Goal: Register for event/course

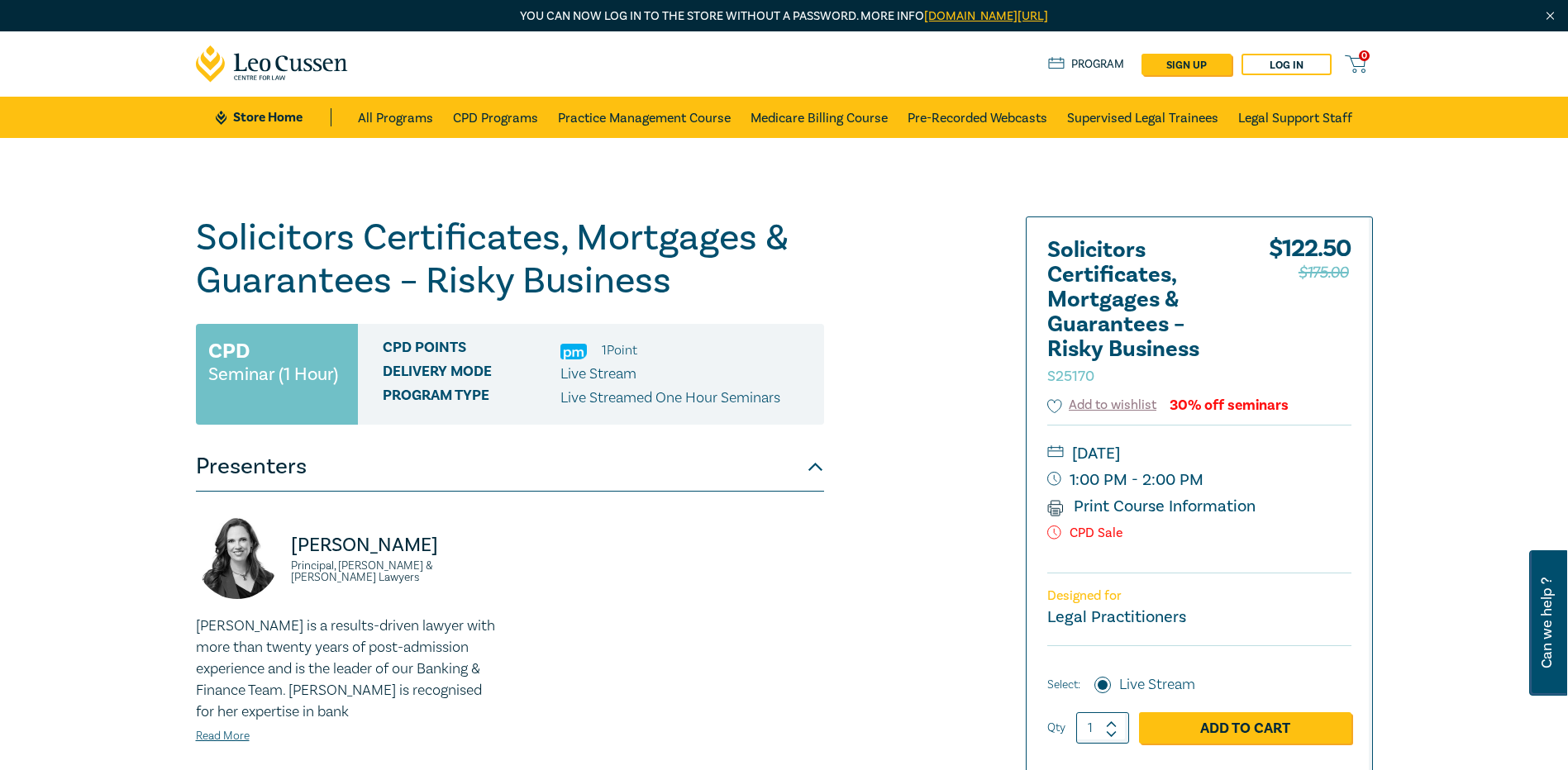
click at [1111, 721] on icon at bounding box center [1111, 724] width 11 height 8
type input "4"
drag, startPoint x: 1111, startPoint y: 721, endPoint x: 1204, endPoint y: 726, distance: 93.1
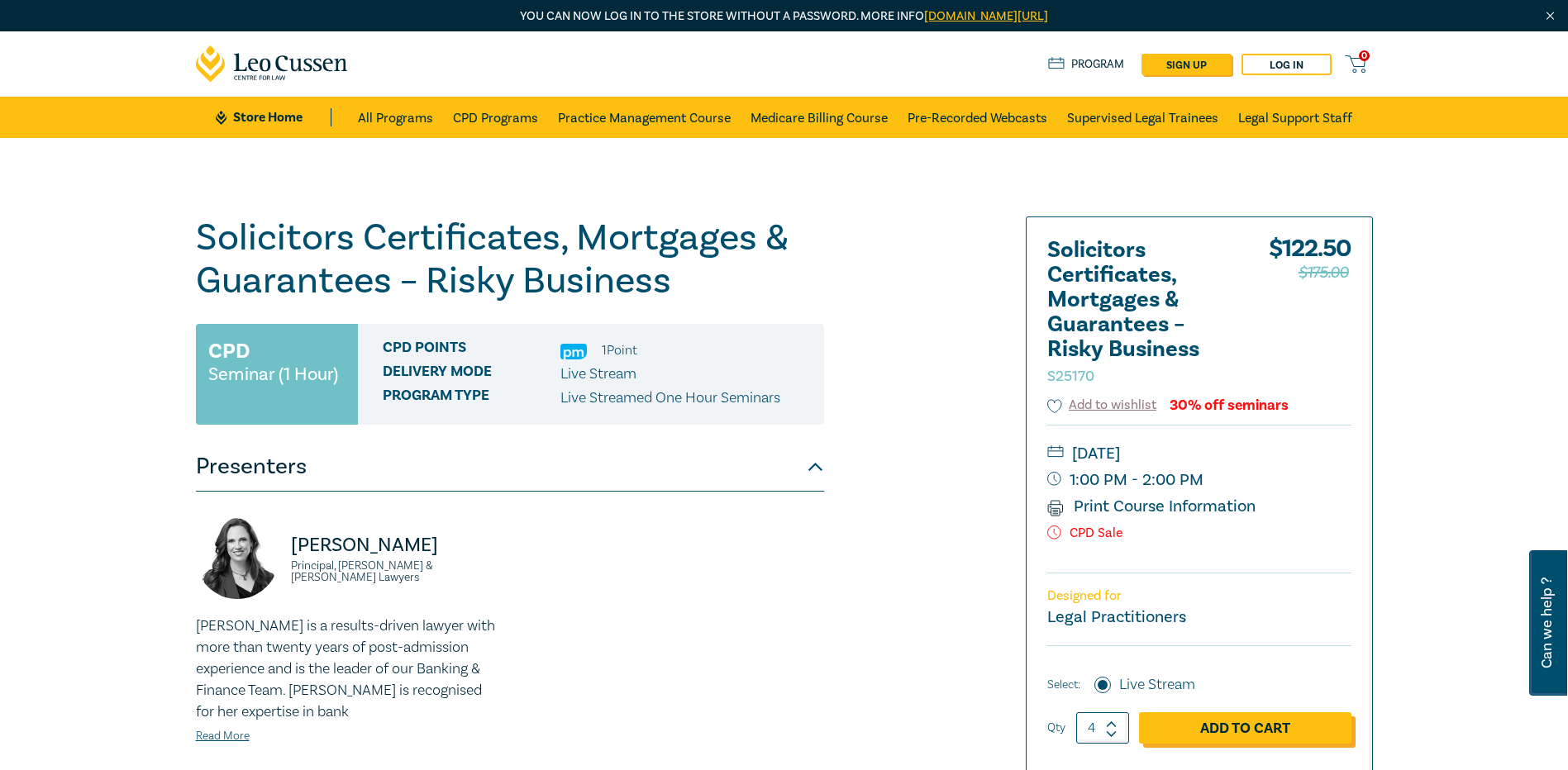
click at [1204, 726] on link "Add to Cart" at bounding box center [1245, 728] width 213 height 31
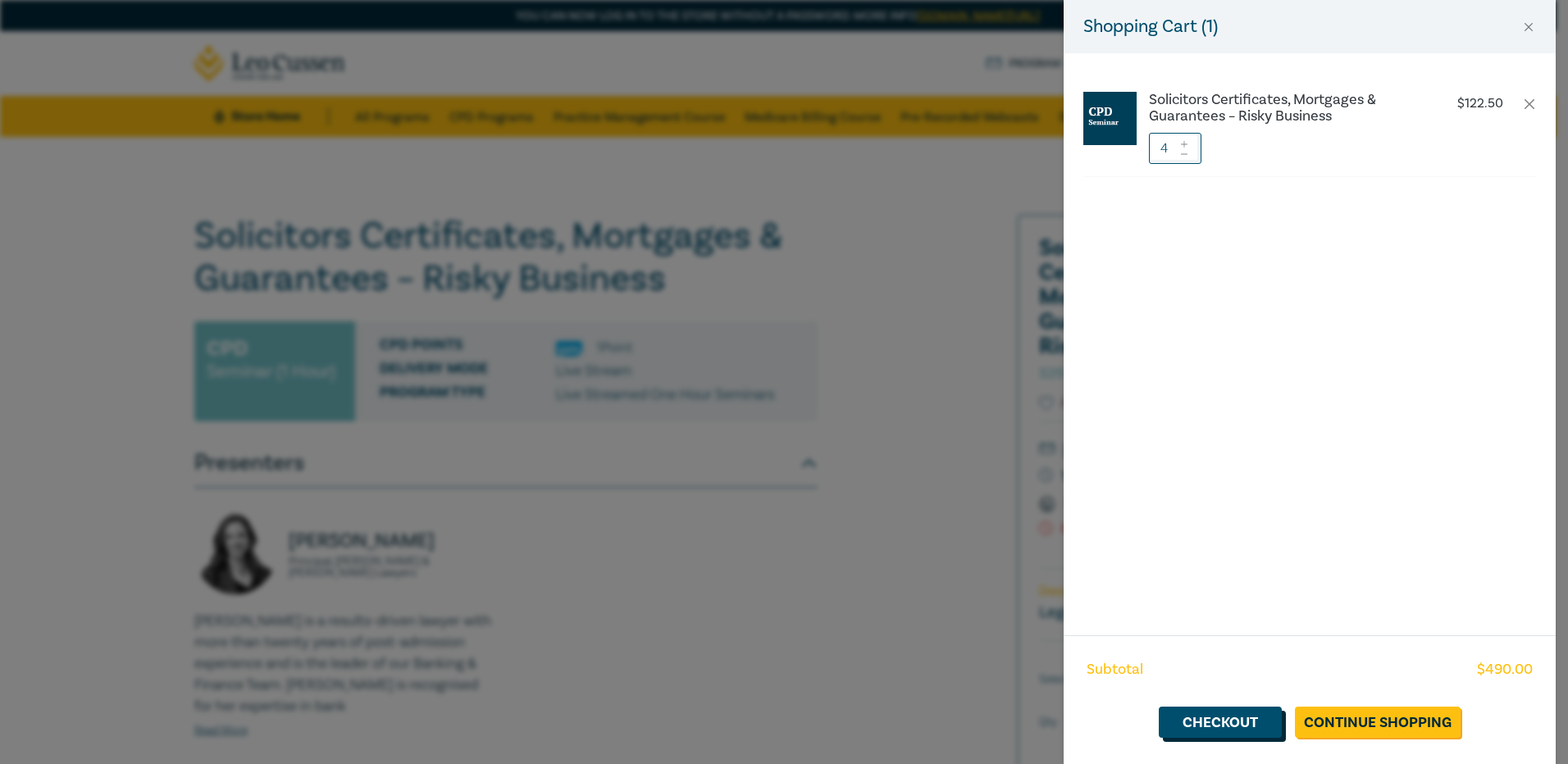
click at [1225, 729] on link "Checkout" at bounding box center [1219, 723] width 123 height 31
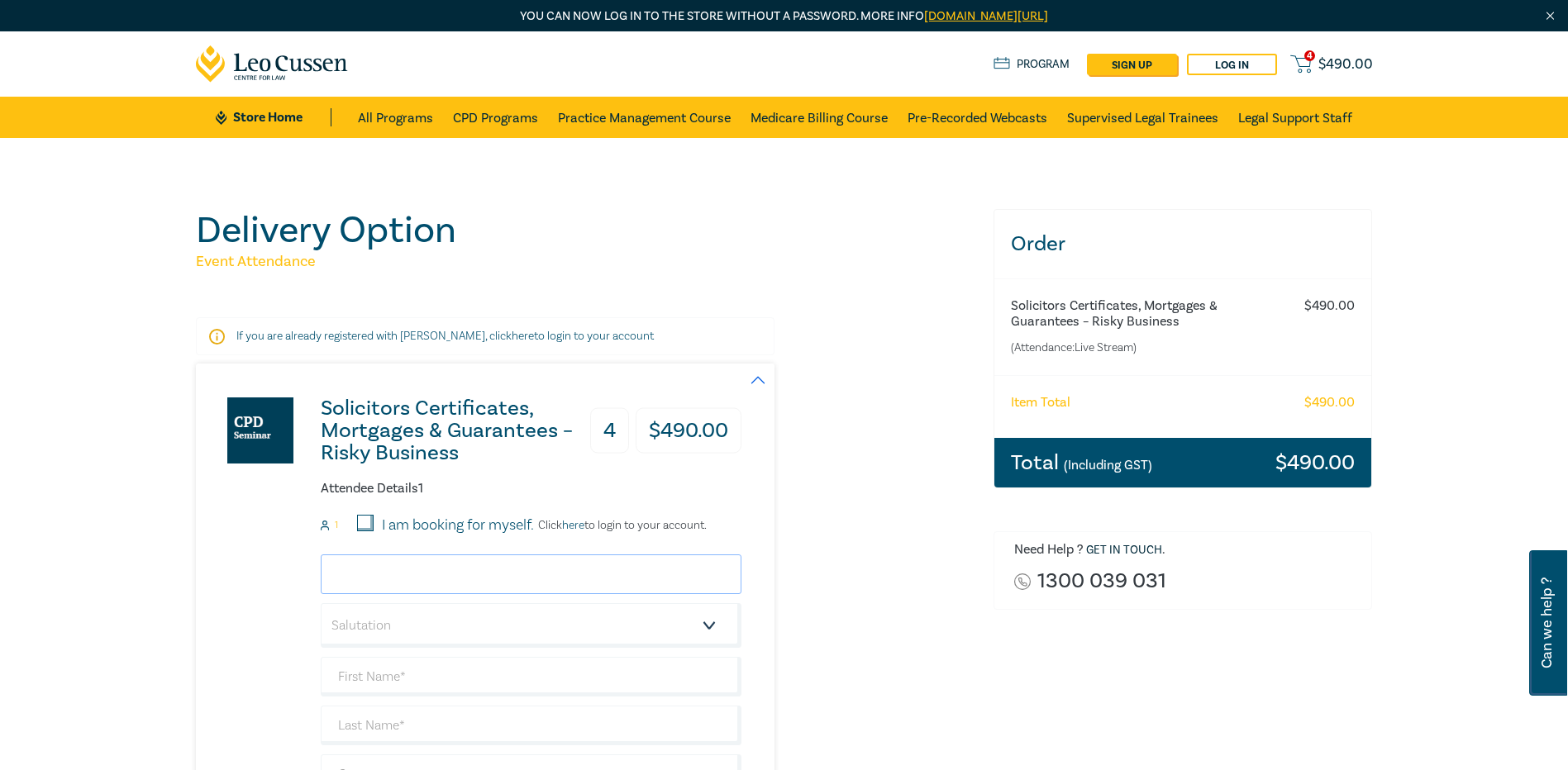
click at [389, 578] on input "email" at bounding box center [530, 575] width 421 height 40
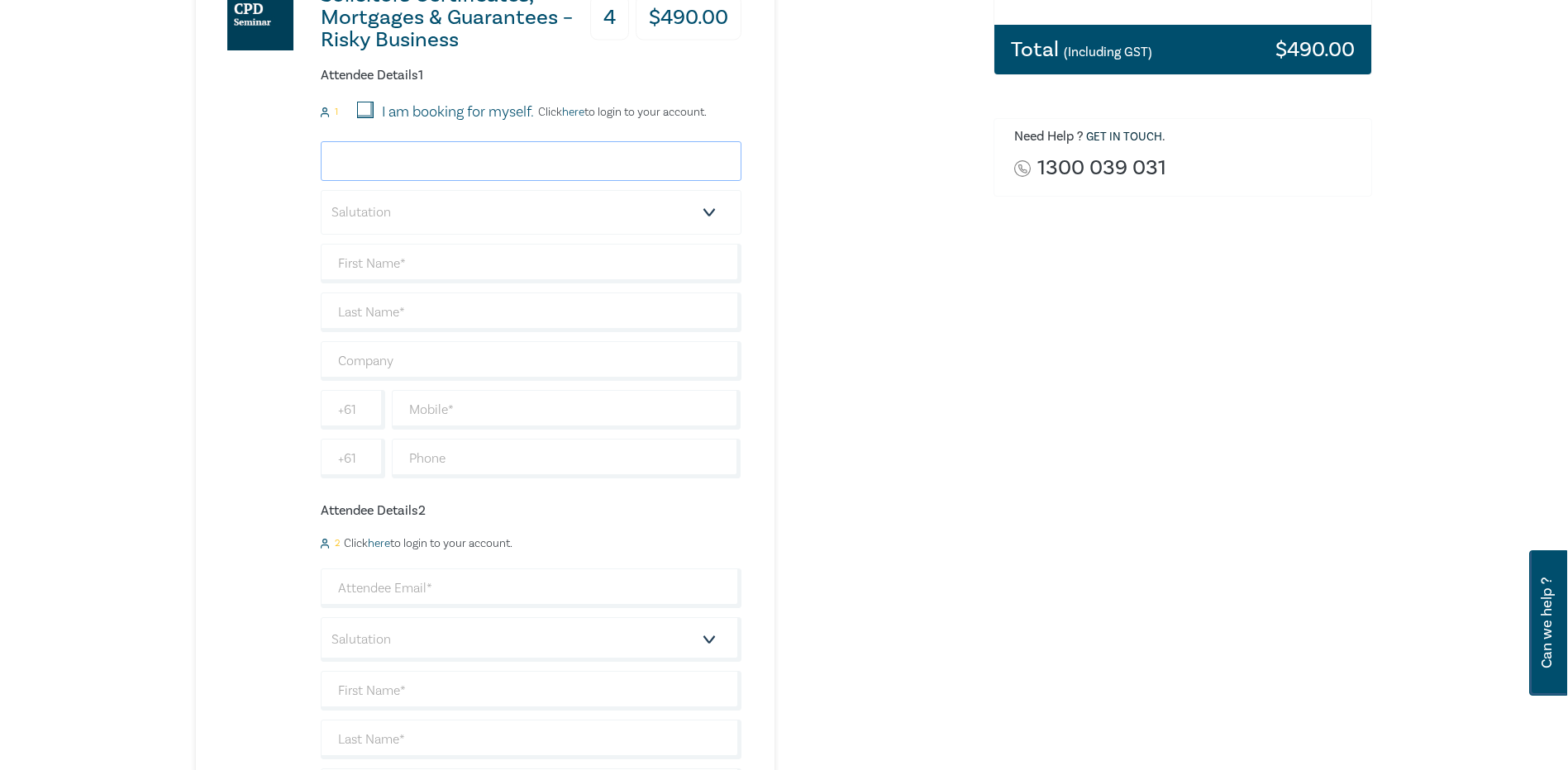
scroll to position [82, 0]
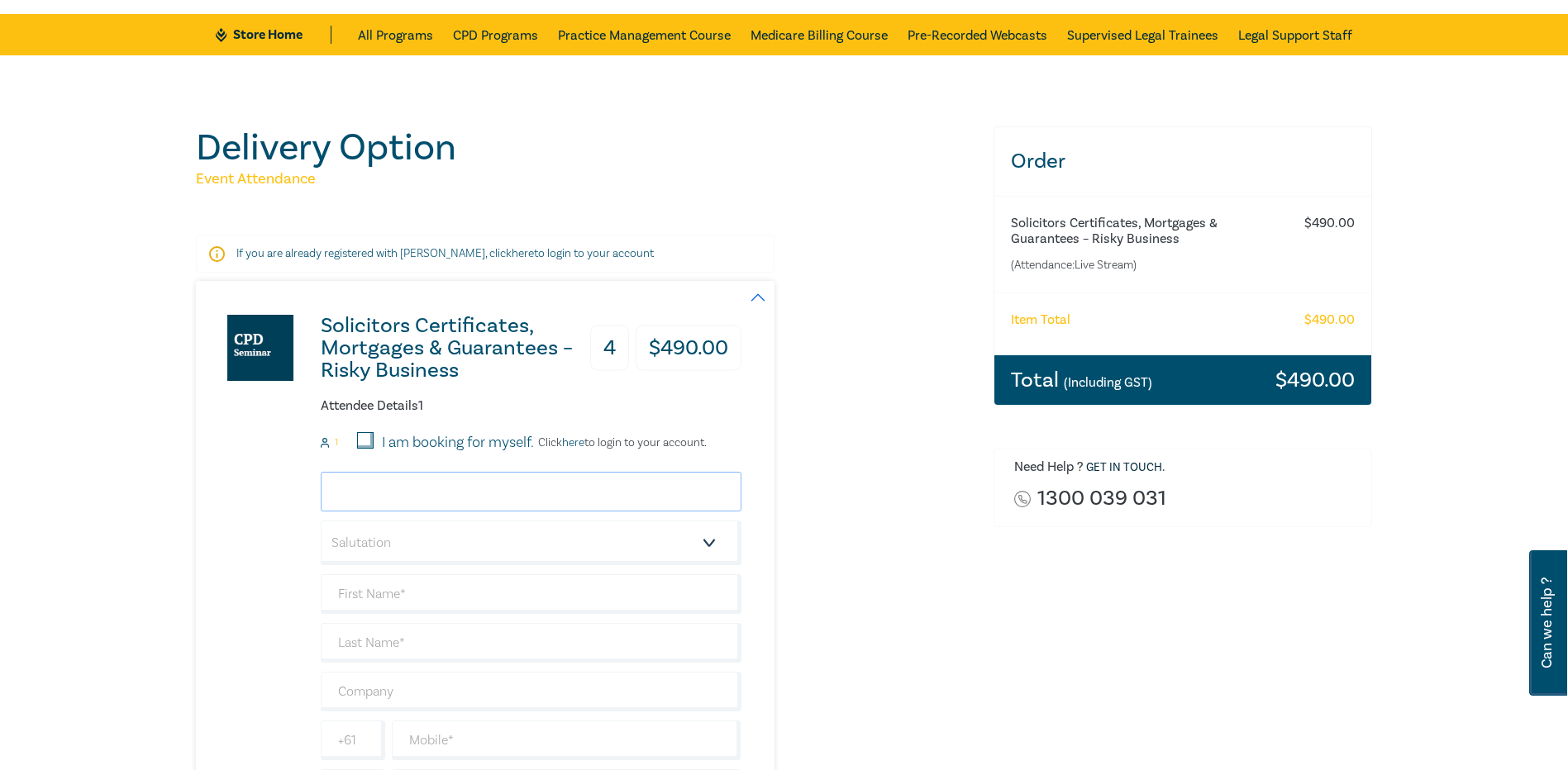
click at [334, 498] on input "email" at bounding box center [530, 492] width 421 height 40
type input "[EMAIL_ADDRESS][DOMAIN_NAME]"
type input "[PERSON_NAME]"
type input "Hermans"
type input "[PERSON_NAME] [PERSON_NAME] Lawyers"
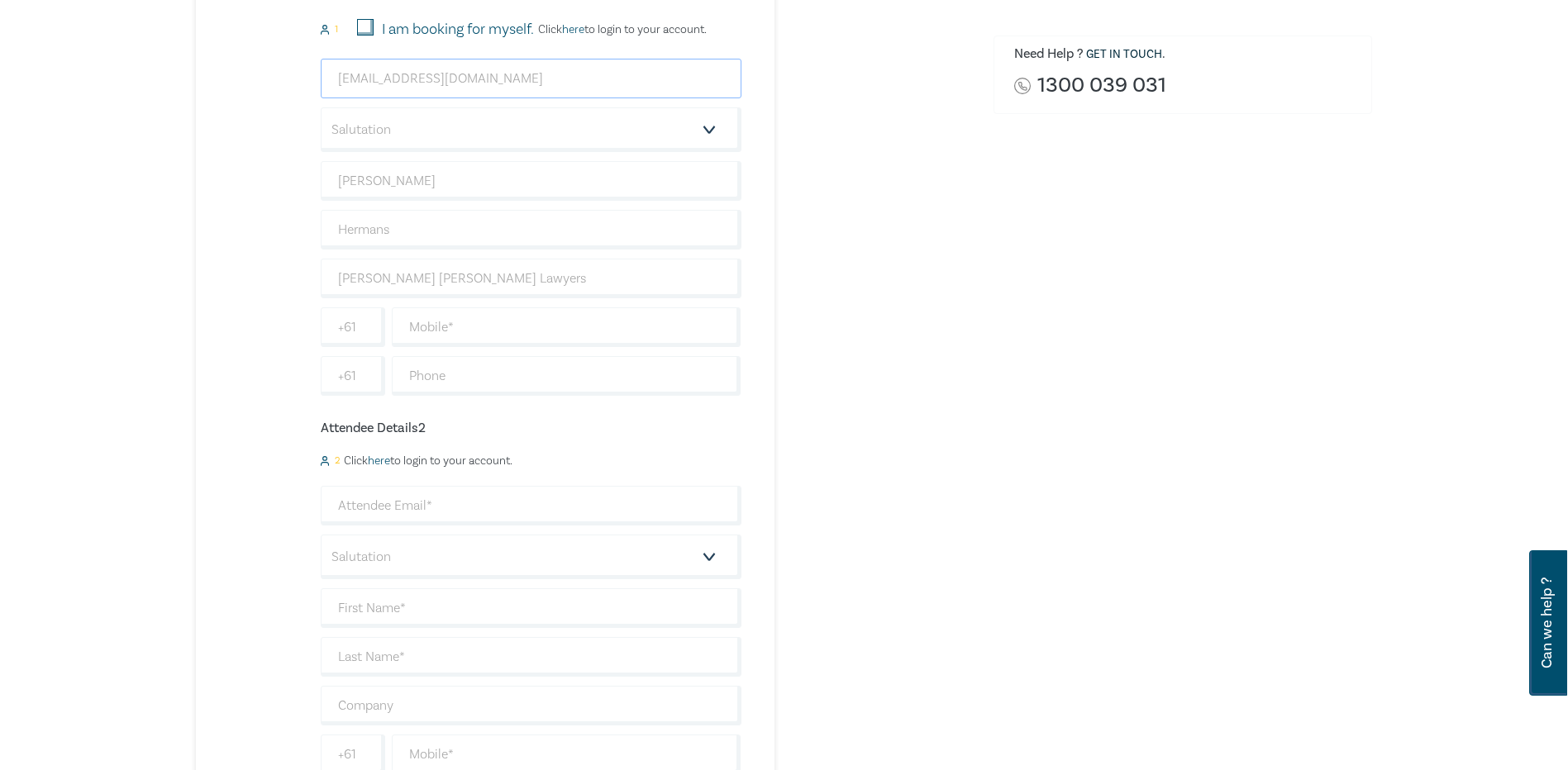
scroll to position [579, 0]
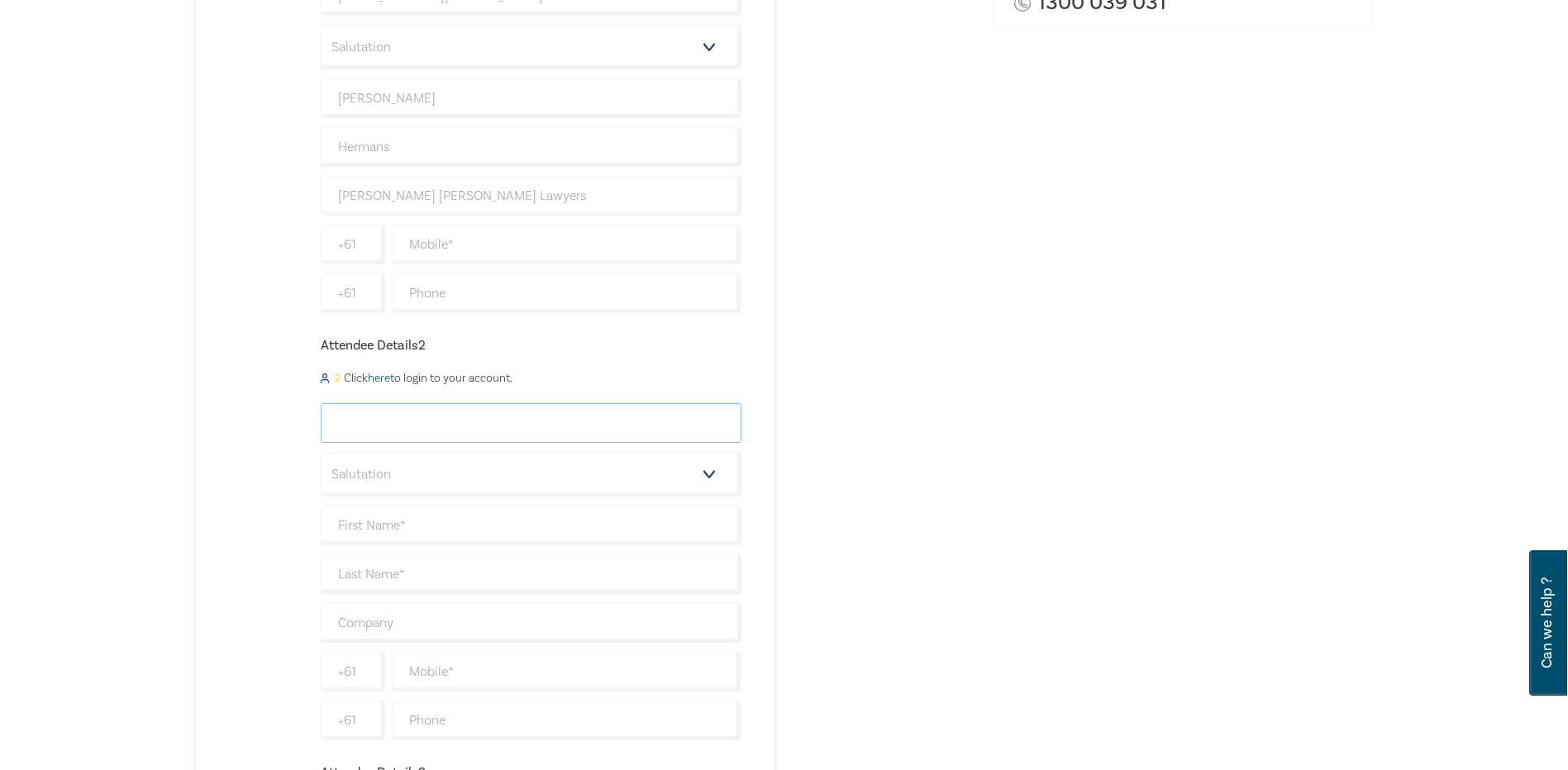
click at [369, 413] on input "email" at bounding box center [530, 424] width 421 height 40
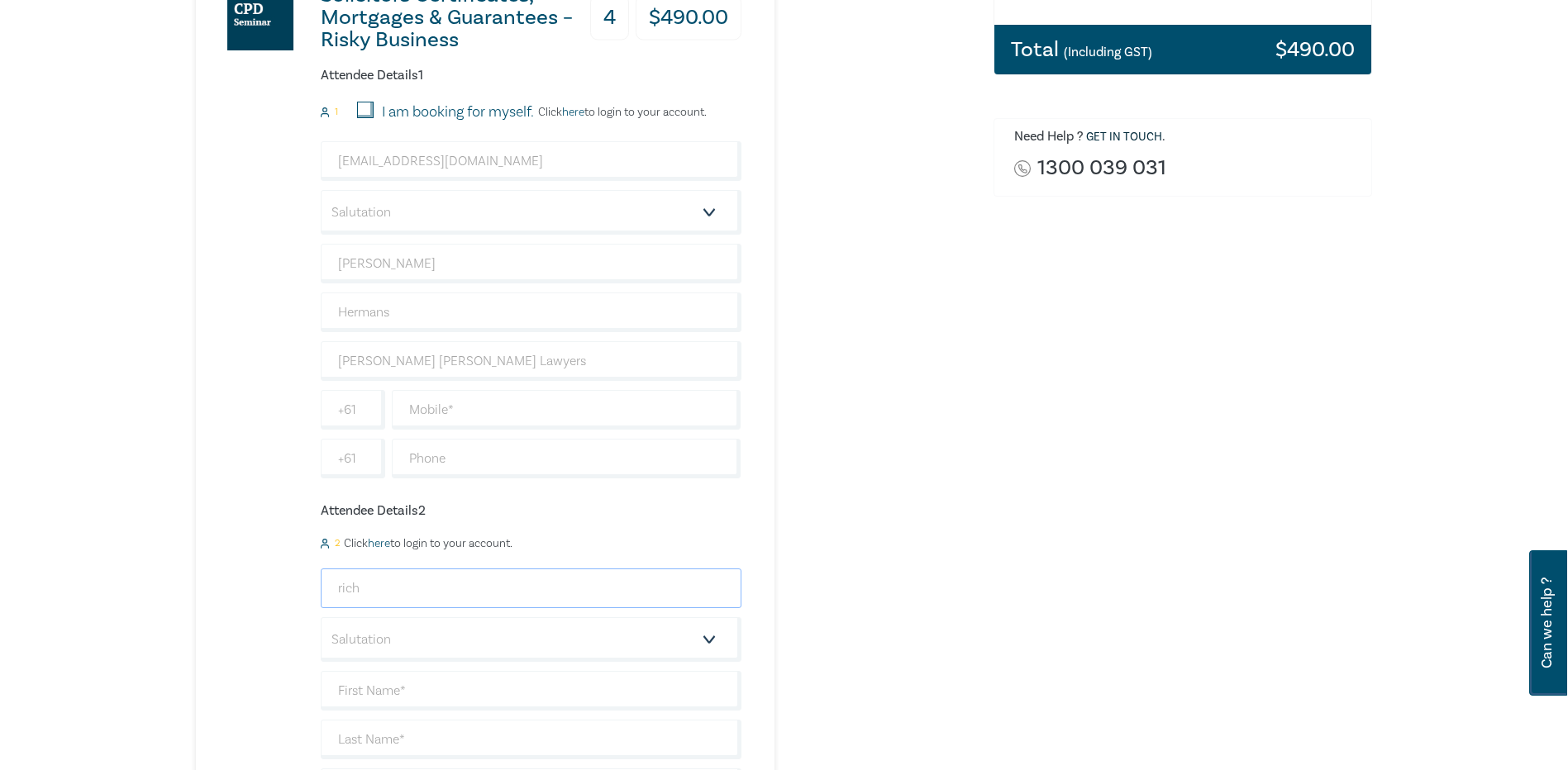
scroll to position [496, 0]
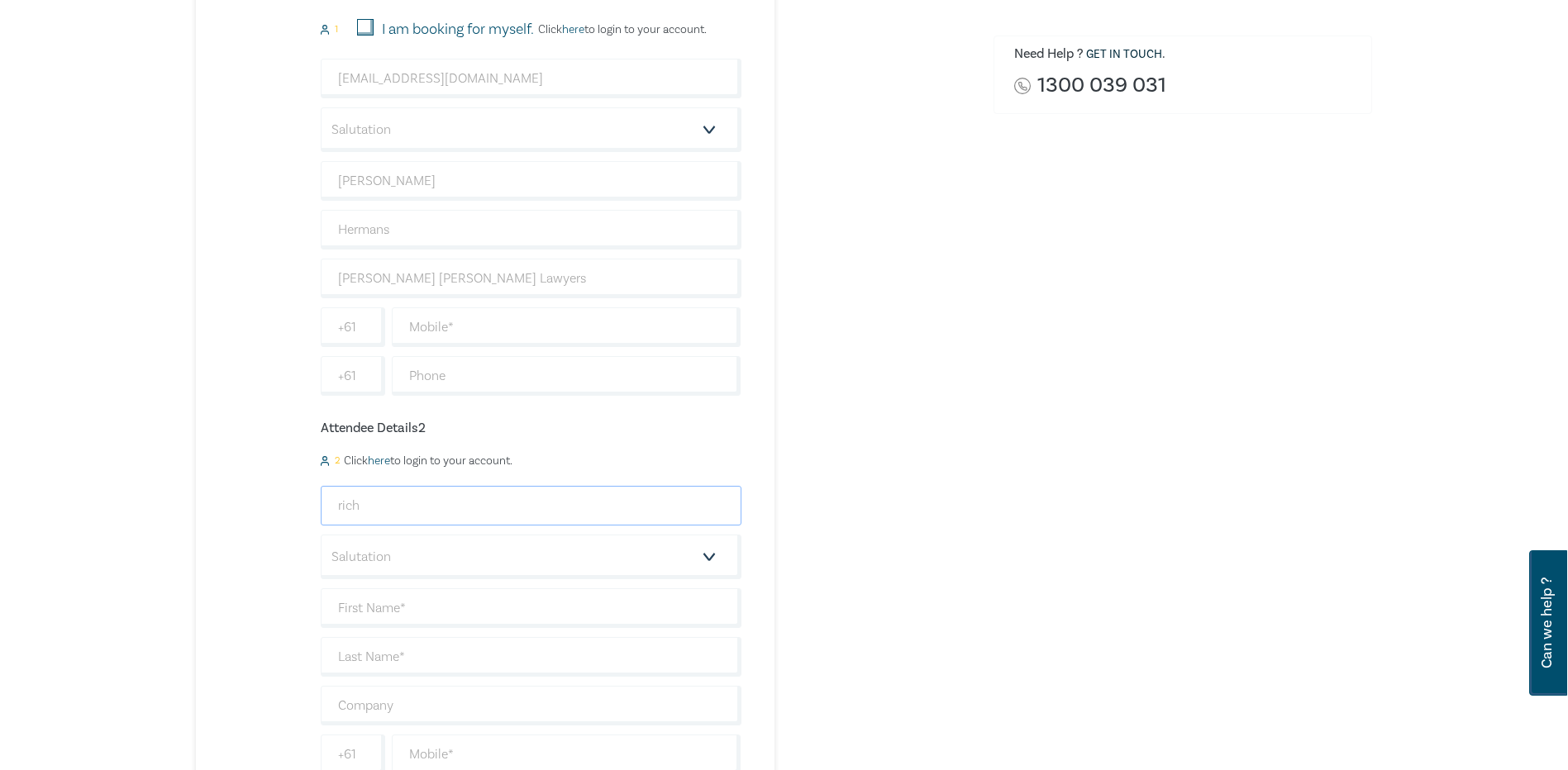
click at [443, 510] on input "rich" at bounding box center [530, 506] width 421 height 40
type input "[EMAIL_ADDRESS][DOMAIN_NAME]"
click at [421, 544] on select "Salutation Mr. Mrs. Ms. Miss Dr. Prof. Other" at bounding box center [530, 556] width 421 height 44
select select "Mr."
click at [320, 535] on select "Salutation Mr. Mrs. Ms. Miss Dr. Prof. Other" at bounding box center [530, 556] width 421 height 44
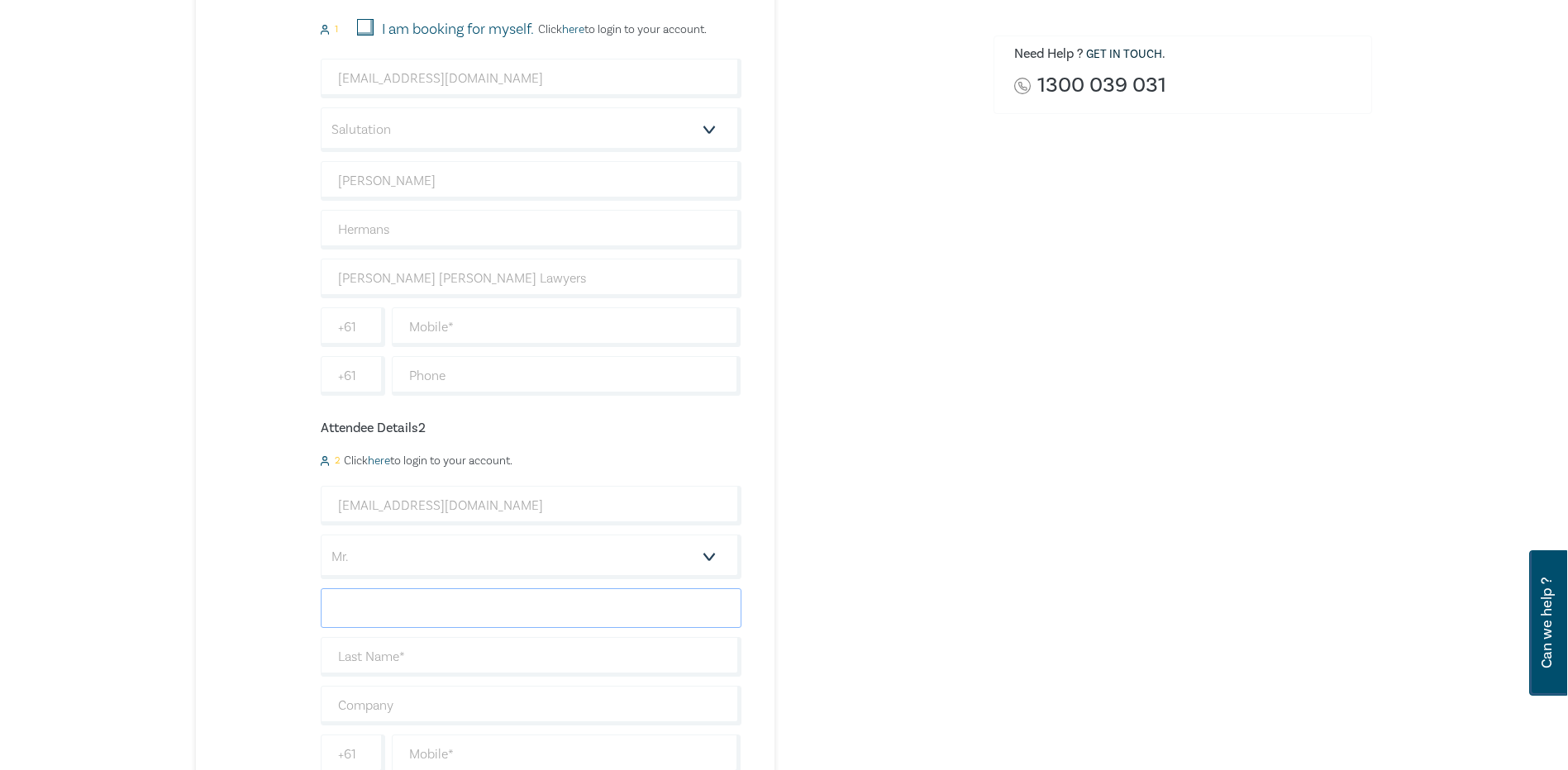
click at [381, 615] on input "text" at bounding box center [530, 609] width 421 height 40
type input "[PERSON_NAME]"
type input "Kent"
type input "[PERSON_NAME] [PERSON_NAME] Lawyers"
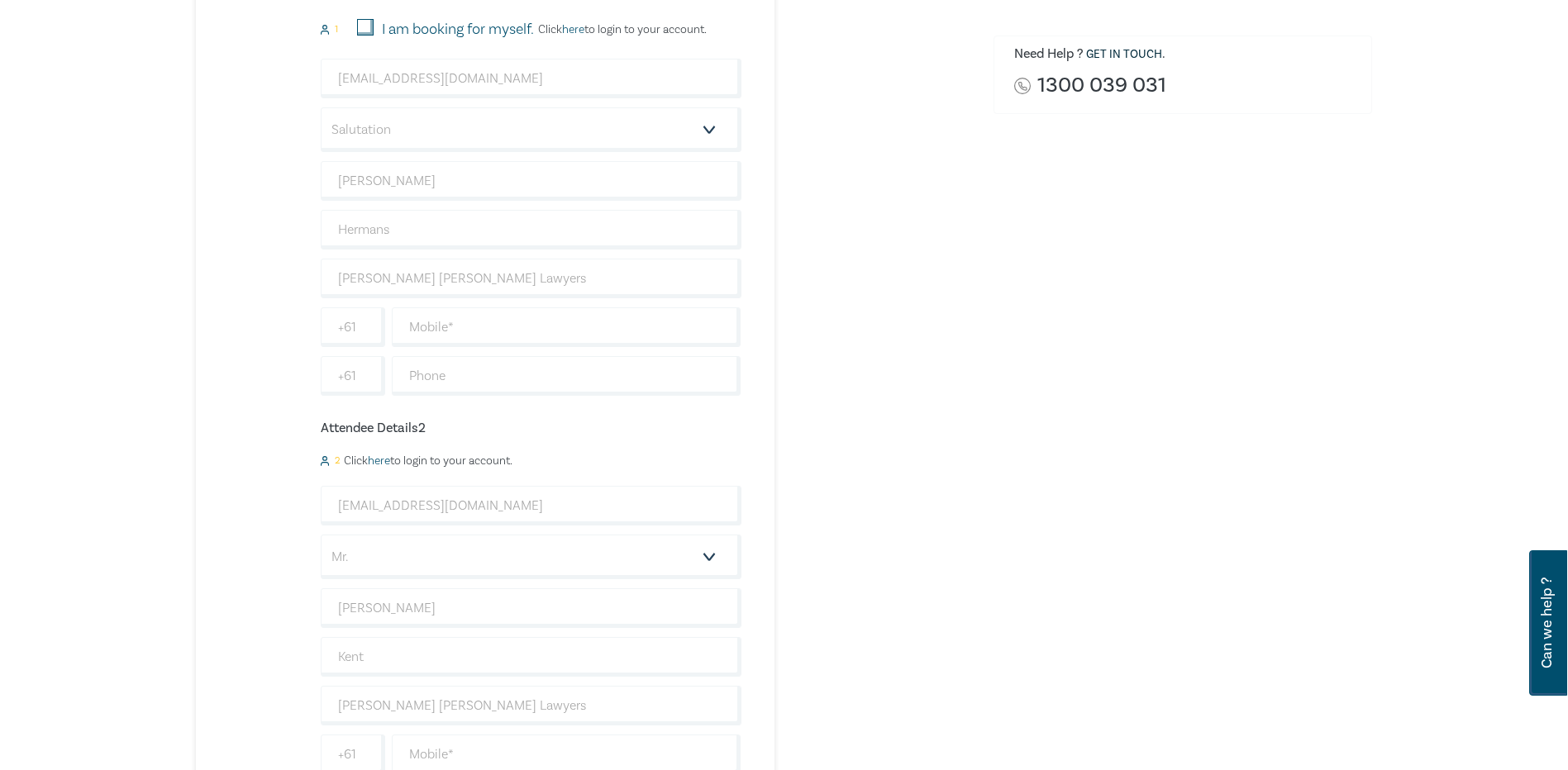
scroll to position [826, 0]
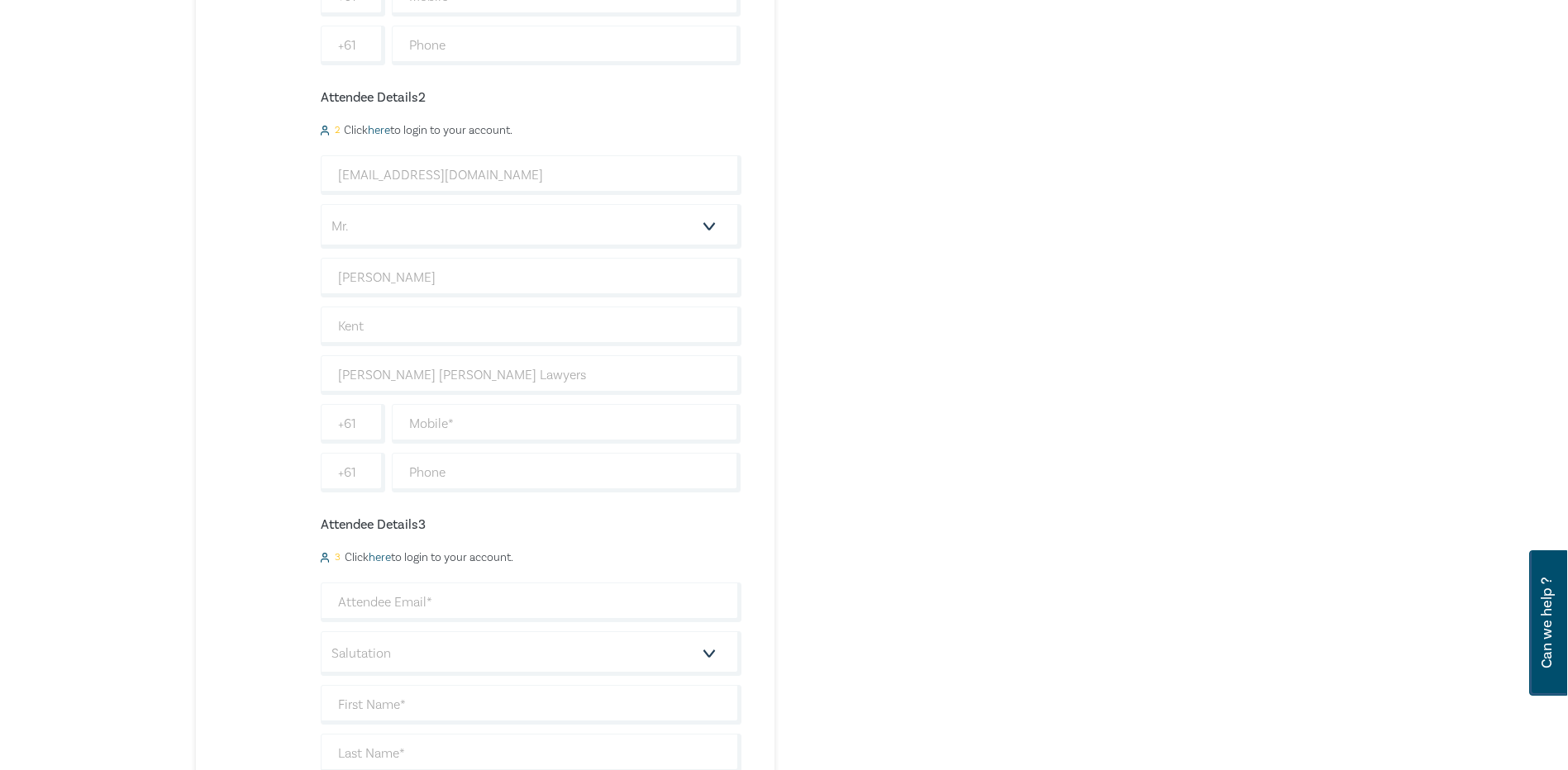
click at [872, 522] on div "Solicitors Certificates, Mortgages & Guarantees – Risky Business 4 $ 490.00 Att…" at bounding box center [585, 461] width 778 height 1848
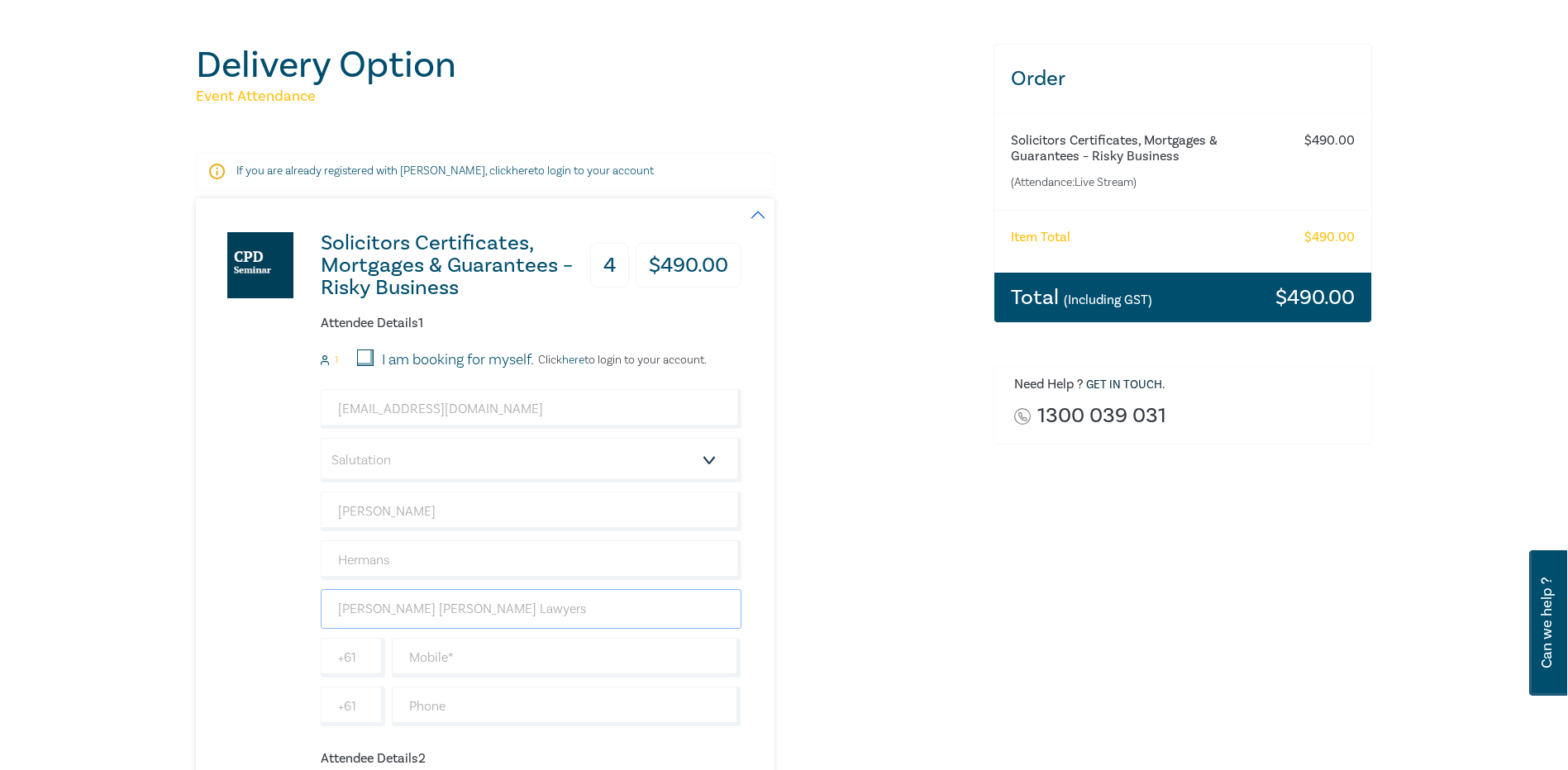
drag, startPoint x: 528, startPoint y: 605, endPoint x: 130, endPoint y: 633, distance: 399.0
type input "[PERSON_NAME] [PERSON_NAME] Lawyers"
click at [474, 403] on input "[EMAIL_ADDRESS][DOMAIN_NAME]" at bounding box center [530, 409] width 421 height 40
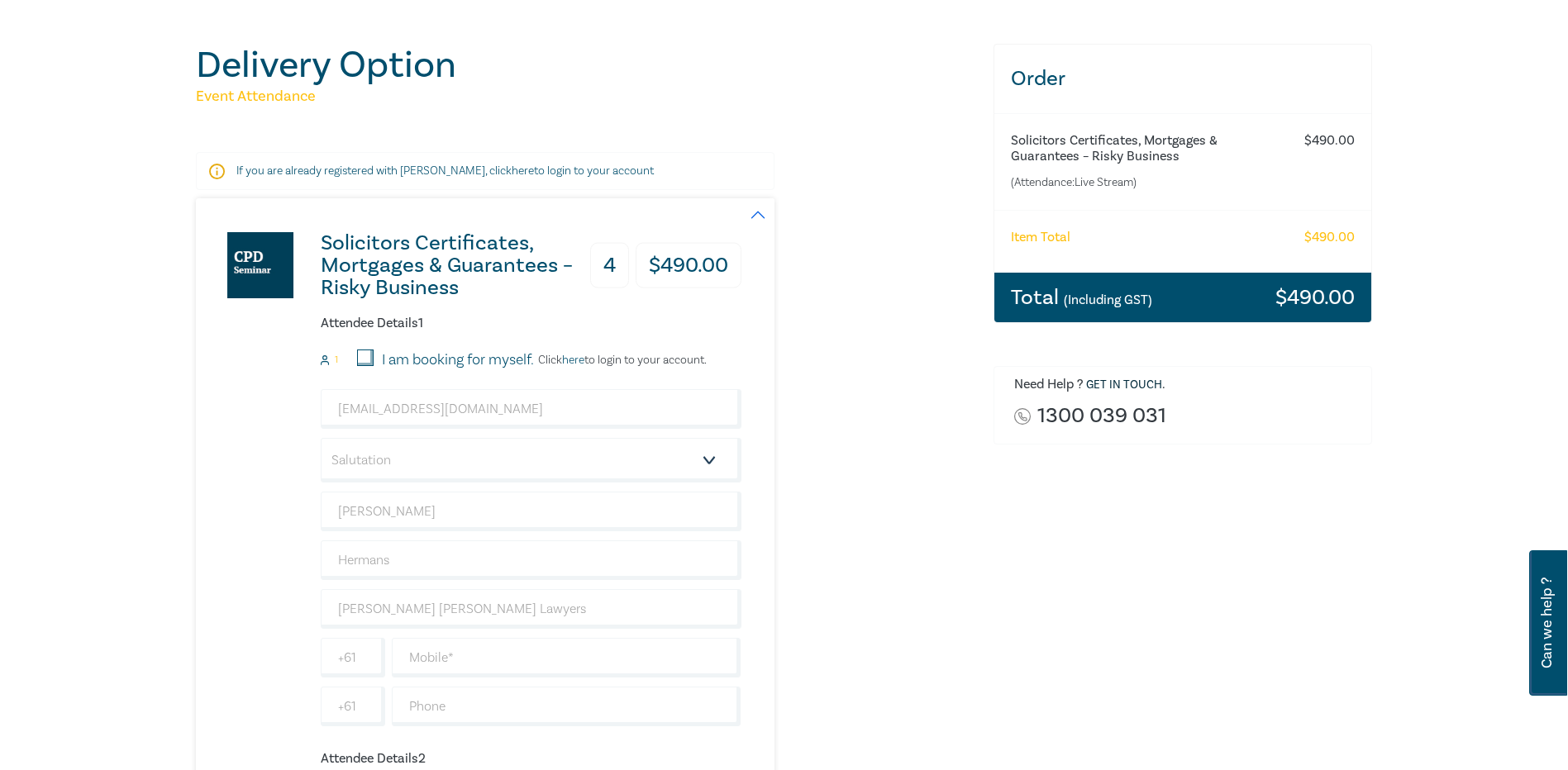
drag, startPoint x: 461, startPoint y: 517, endPoint x: 267, endPoint y: 533, distance: 194.7
type input "[PERSON_NAME]"
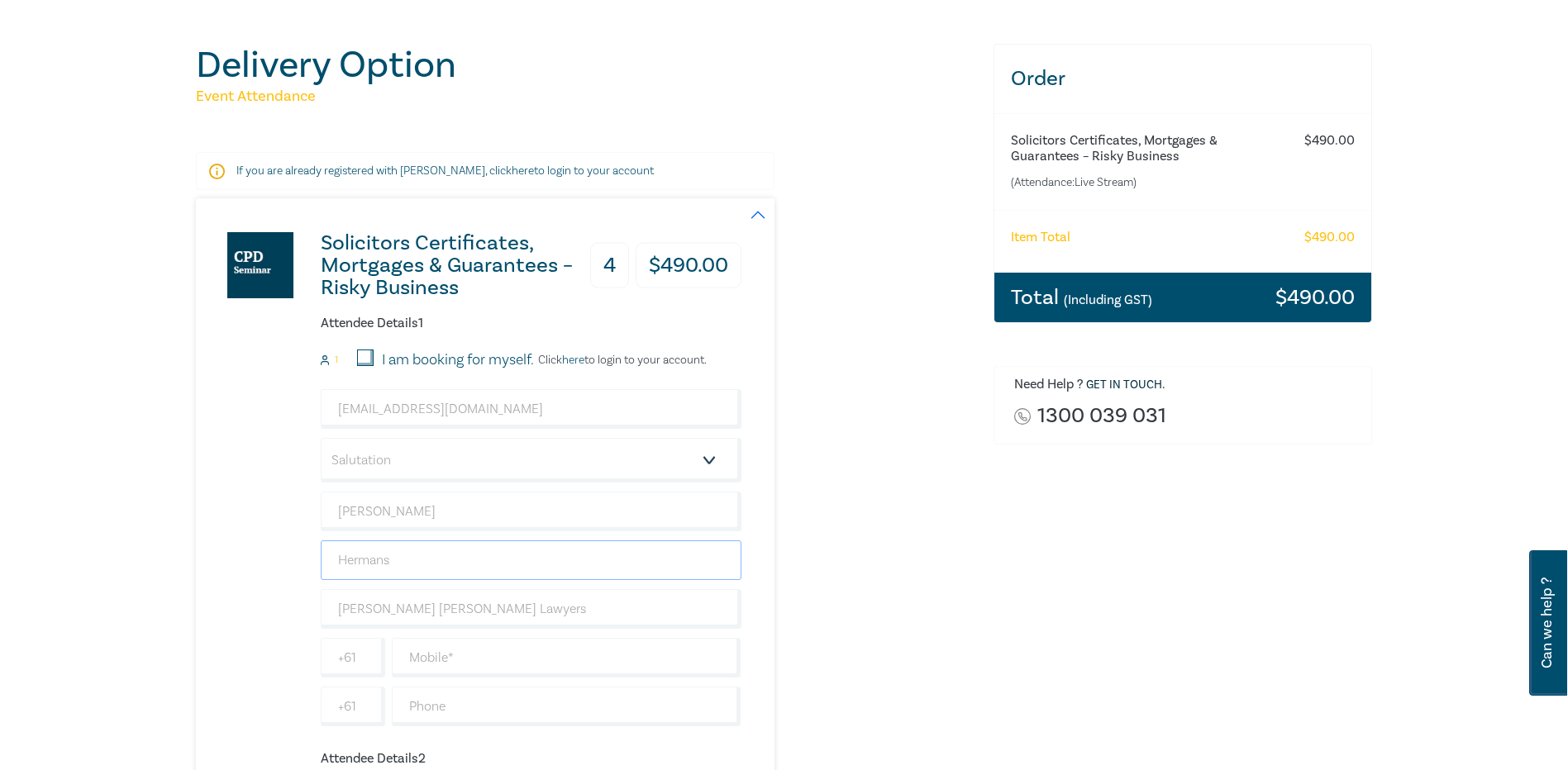
click at [412, 564] on input "Hermans" at bounding box center [530, 561] width 421 height 40
type input "Hermans"
click at [500, 394] on input "[EMAIL_ADDRESS][DOMAIN_NAME]" at bounding box center [530, 409] width 421 height 40
type input "r"
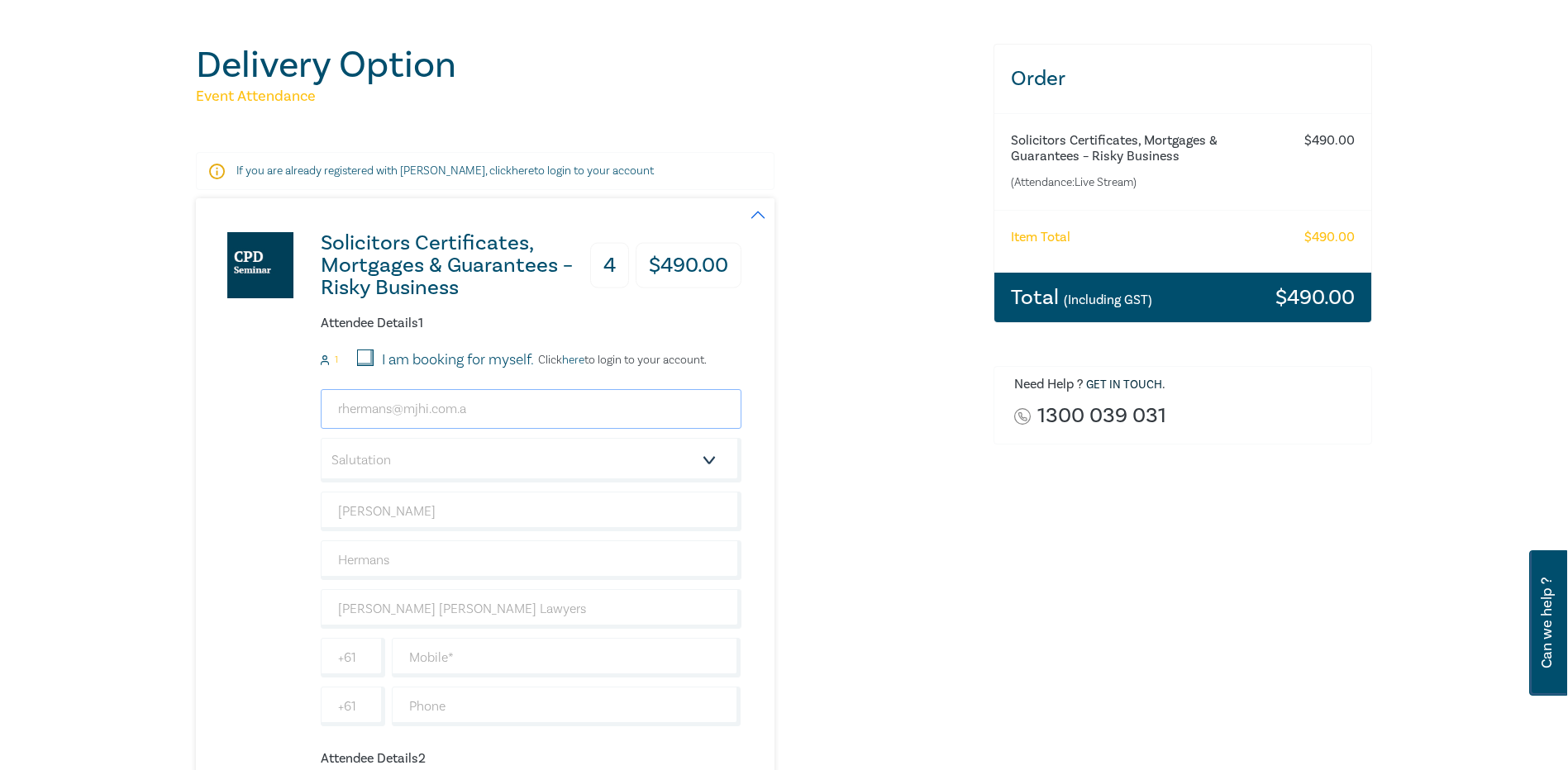
type input "[EMAIL_ADDRESS][DOMAIN_NAME]"
click at [379, 451] on select "Salutation Mr. Mrs. Ms. Miss Dr. Prof. Other" at bounding box center [530, 460] width 421 height 44
click at [320, 438] on select "Salutation Mr. Mrs. Ms. Miss Dr. Prof. Other" at bounding box center [530, 460] width 421 height 44
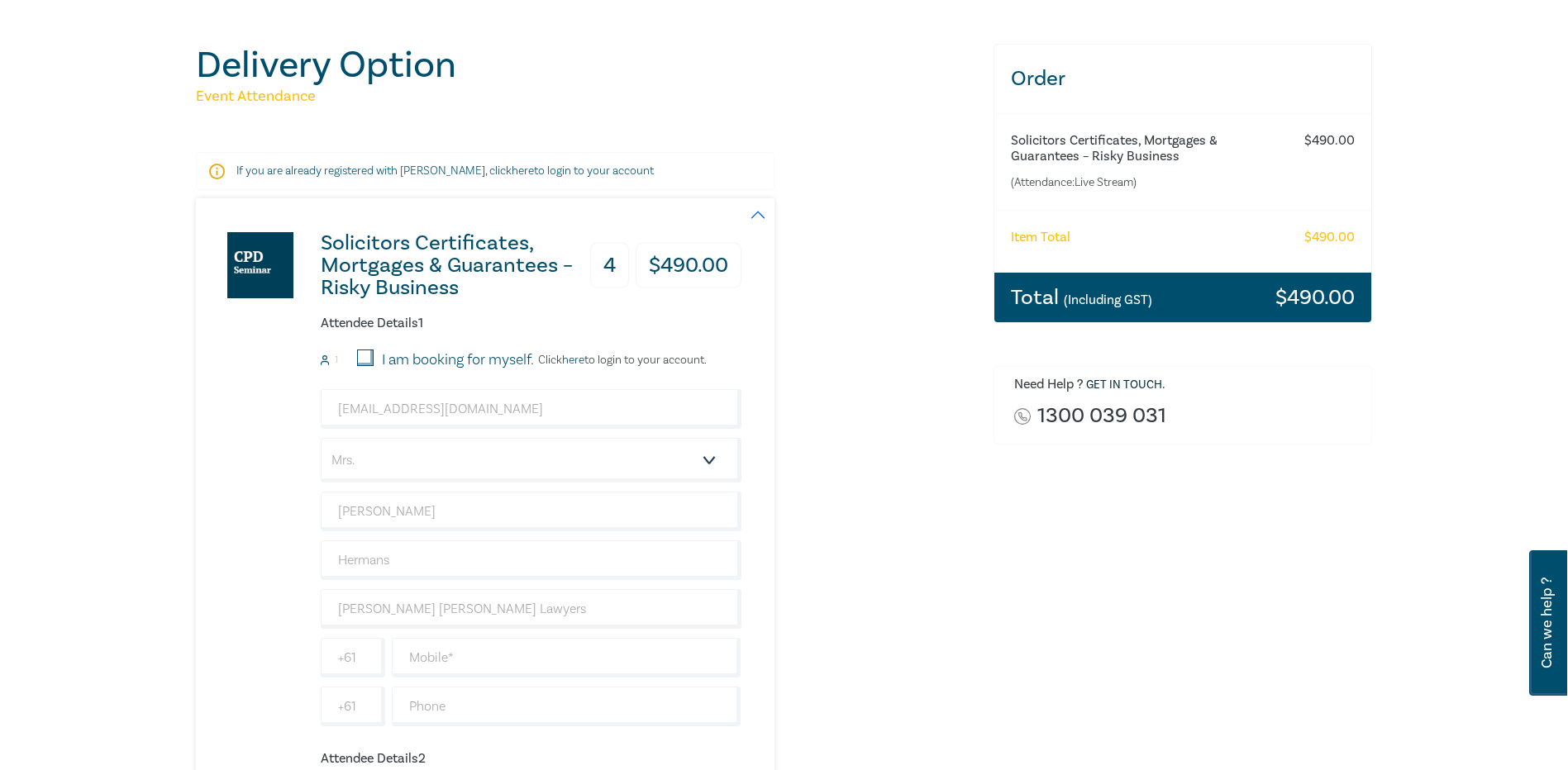
scroll to position [248, 0]
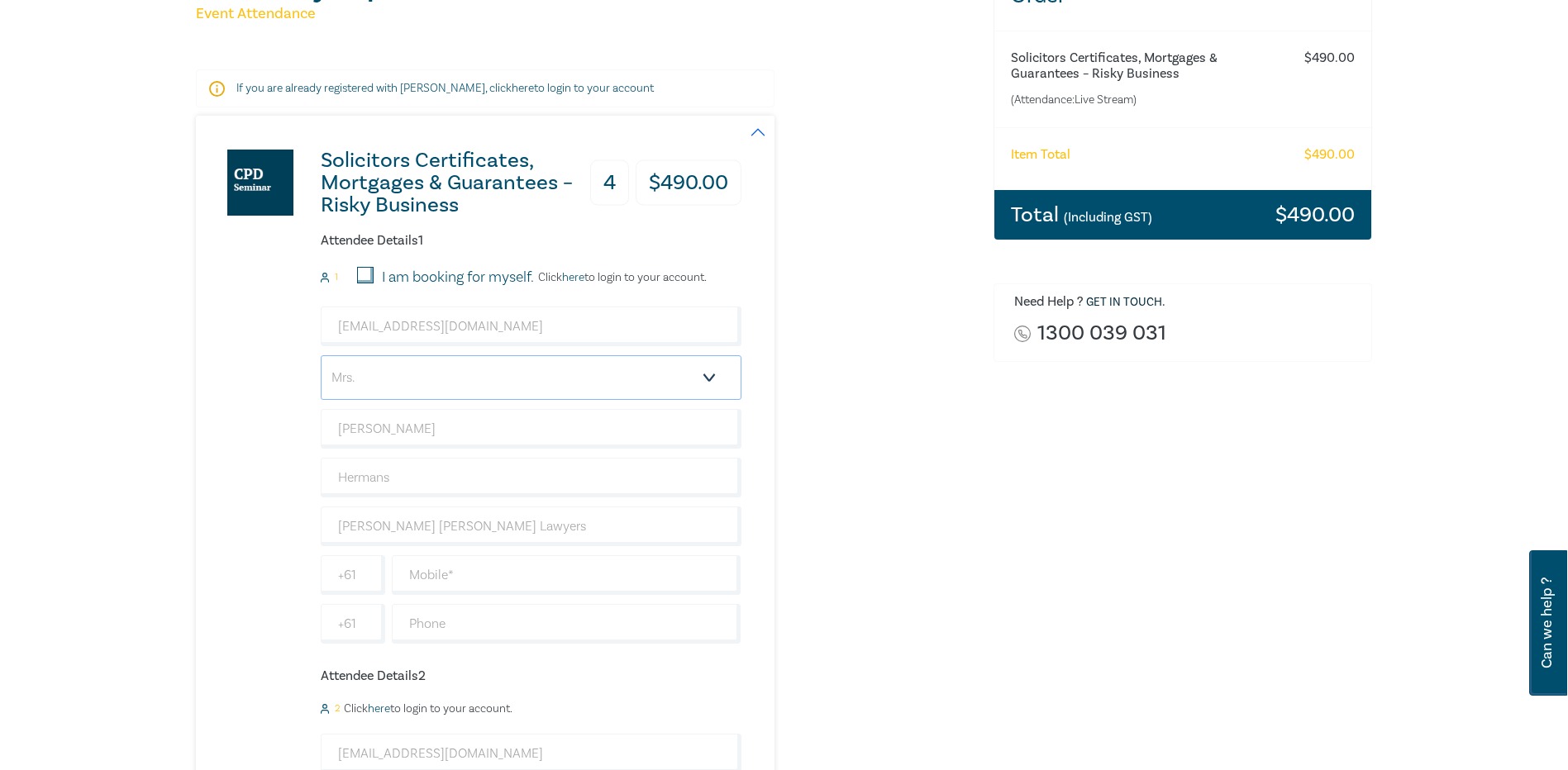
click at [460, 382] on select "Salutation Mr. Mrs. Ms. Miss Dr. Prof. Other" at bounding box center [530, 377] width 421 height 44
select select "Dr."
click at [320, 355] on select "Salutation Mr. Mrs. Ms. Miss Dr. Prof. Other" at bounding box center [530, 377] width 421 height 44
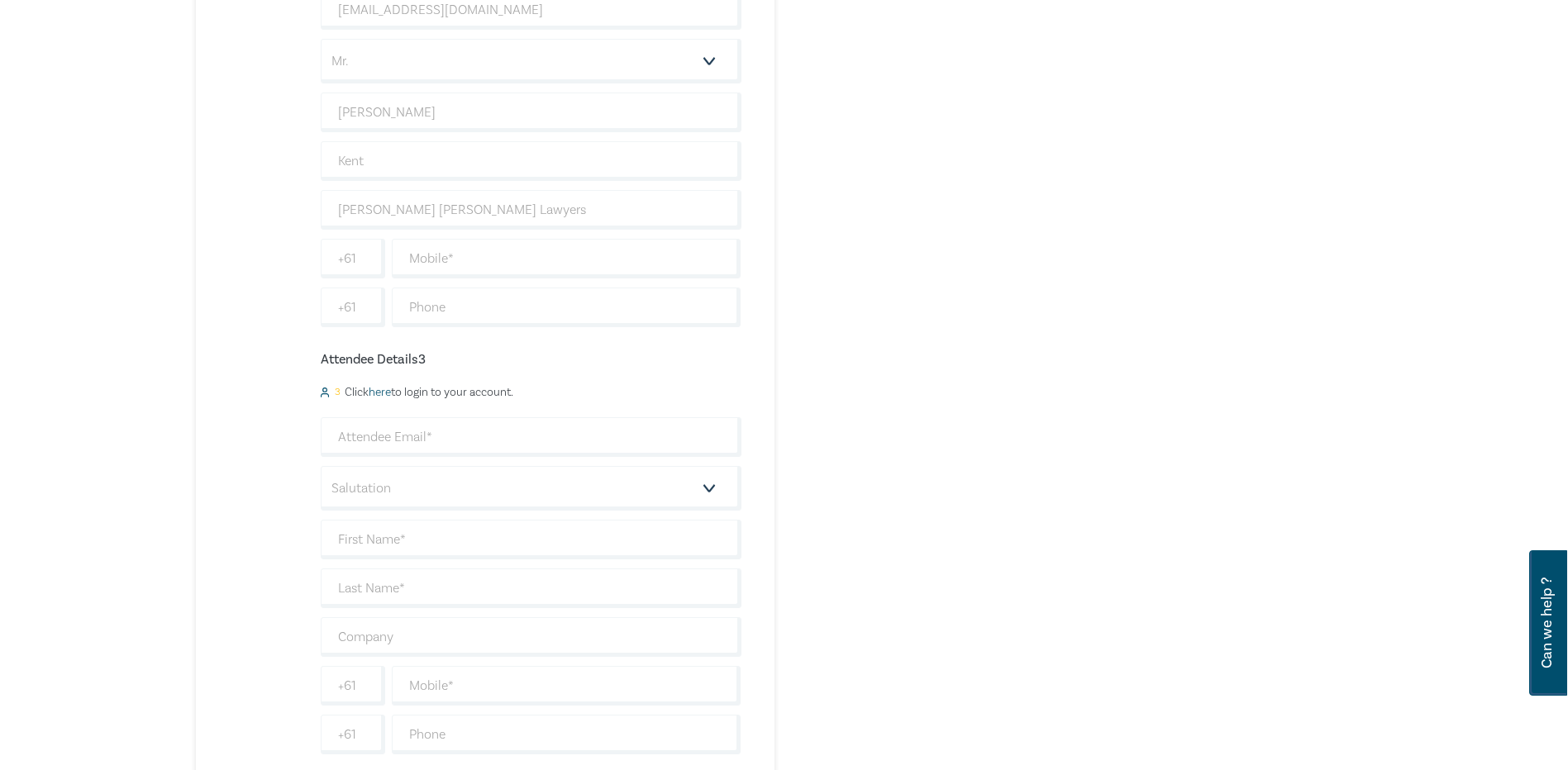
scroll to position [1075, 0]
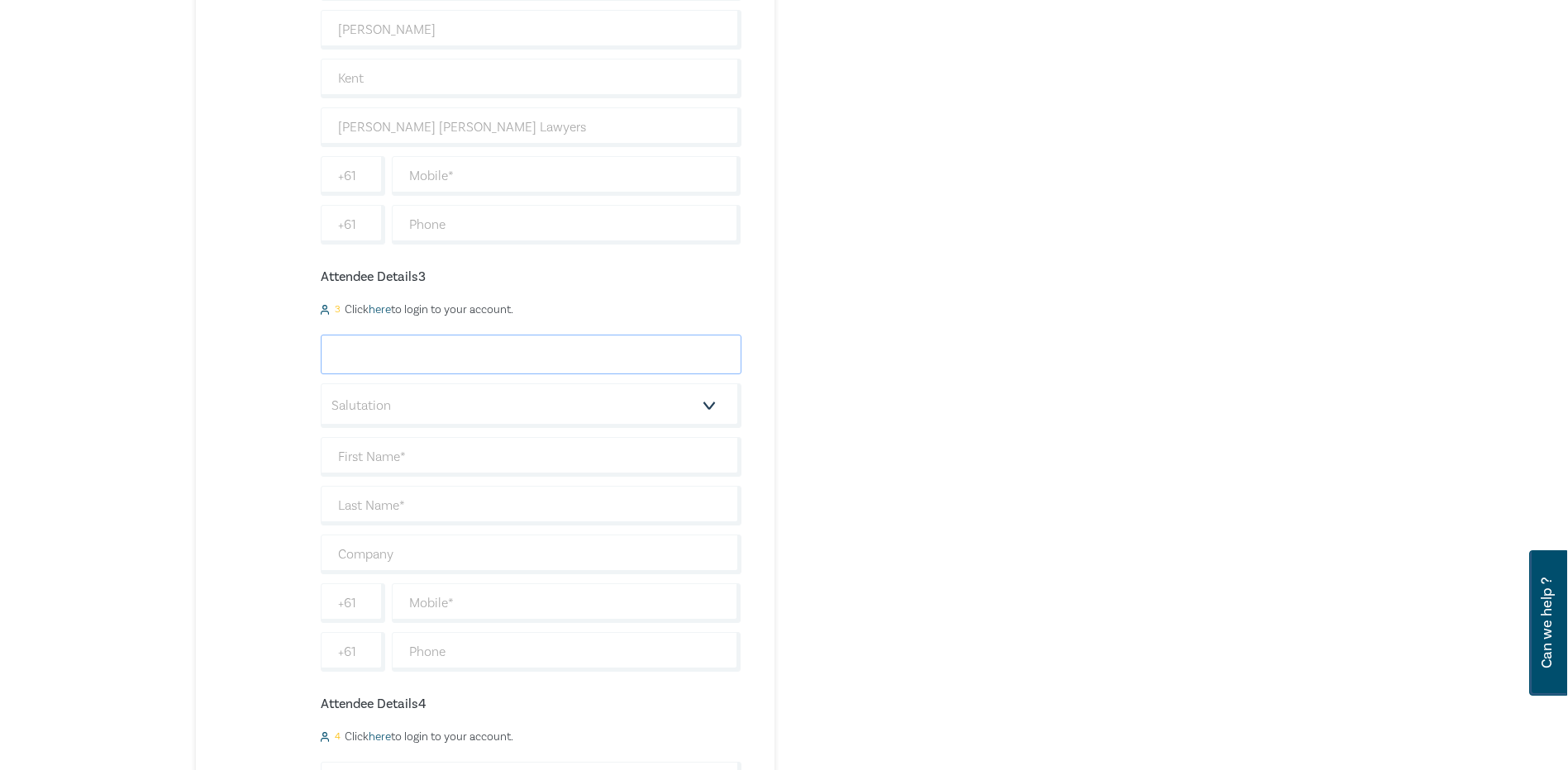
click at [389, 340] on input "email" at bounding box center [530, 355] width 421 height 40
click at [440, 355] on input "[EMAIL_ADDRESS][DOMAIN_NAME],.au" at bounding box center [530, 355] width 421 height 40
type input "[EMAIL_ADDRESS][DOMAIN_NAME]"
select select "Ms."
type input "[PERSON_NAME]"
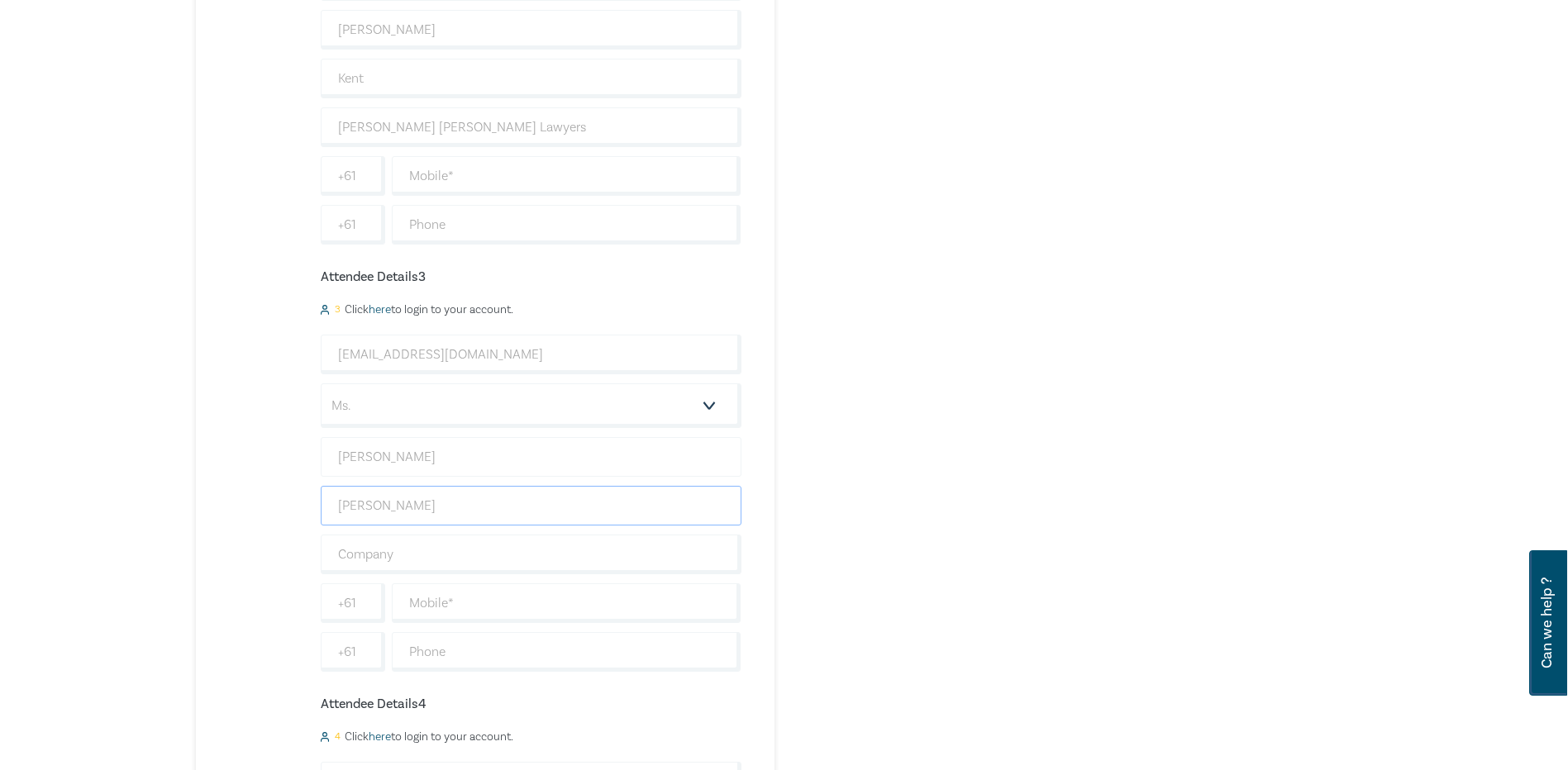
type input "[PERSON_NAME]"
type input "[PERSON_NAME] [PERSON_NAME] Lawyers"
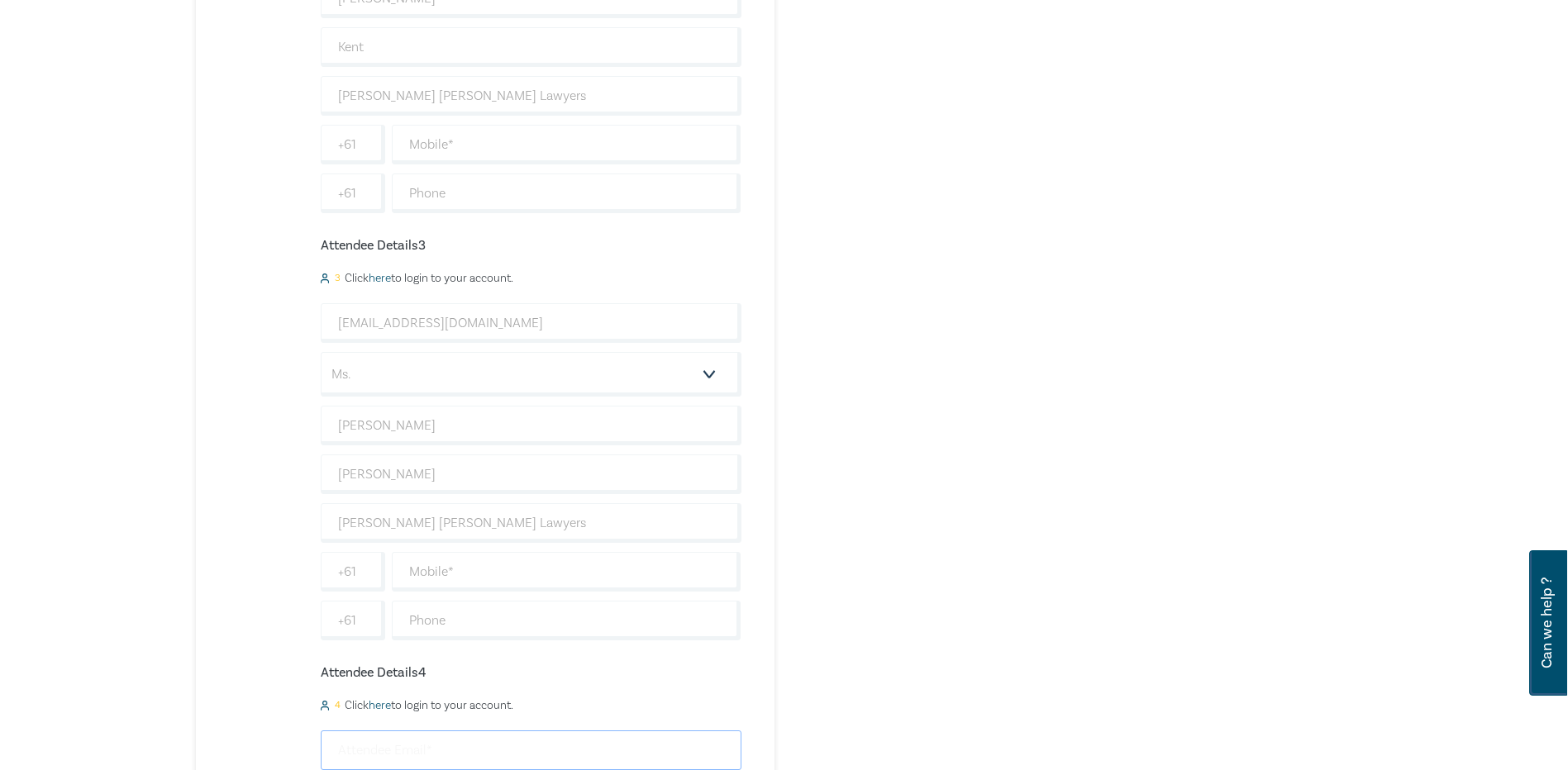
scroll to position [1437, 0]
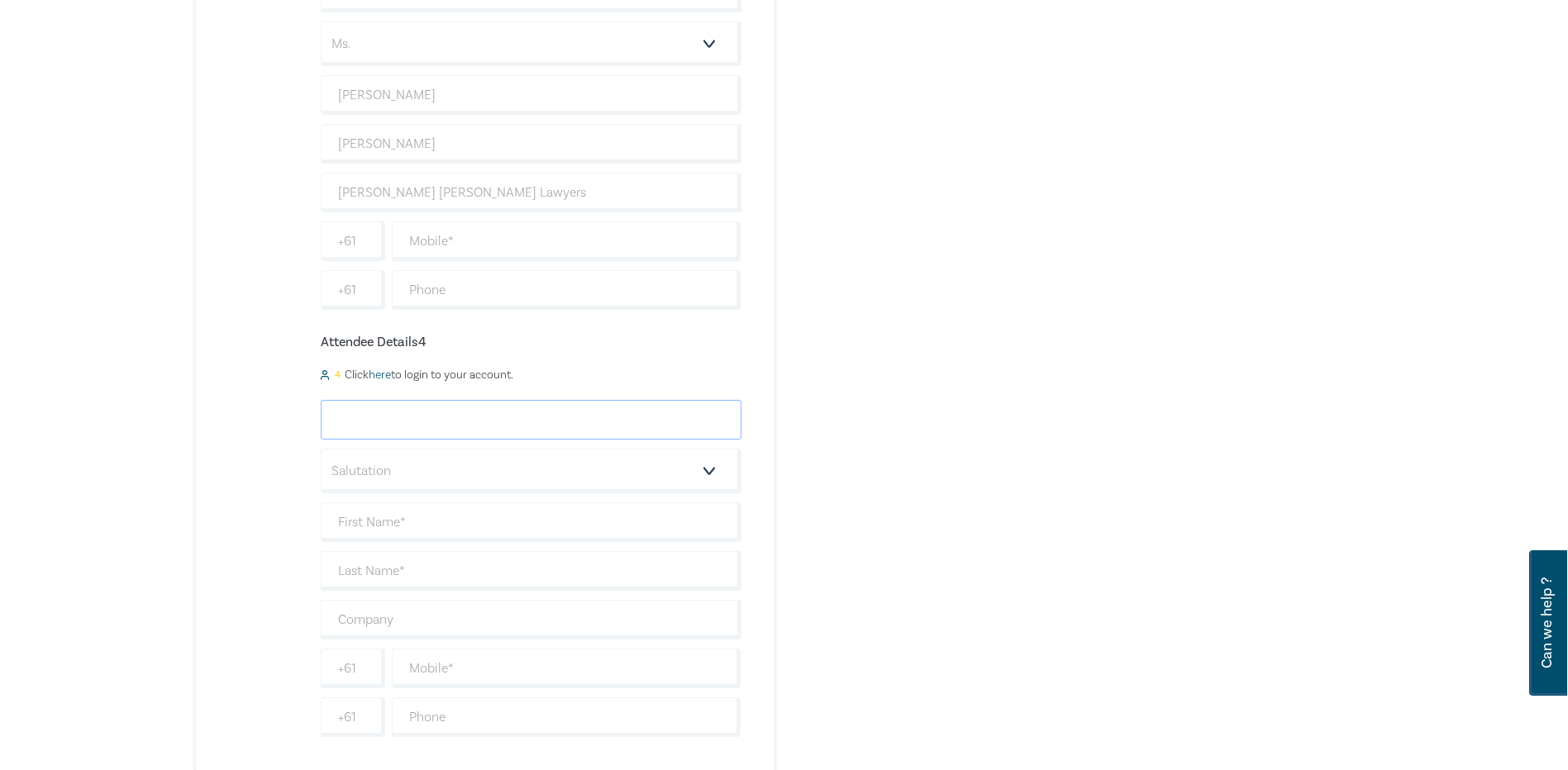
click at [363, 419] on input "email" at bounding box center [530, 420] width 421 height 40
click at [464, 419] on input "[EMAIL_ADDRESS]" at bounding box center [530, 420] width 421 height 40
type input "[EMAIL_ADDRESS][DOMAIN_NAME]"
click at [433, 464] on select "Salutation Mr. Mrs. Ms. Miss Dr. Prof. Other" at bounding box center [530, 471] width 421 height 44
select select "Mr."
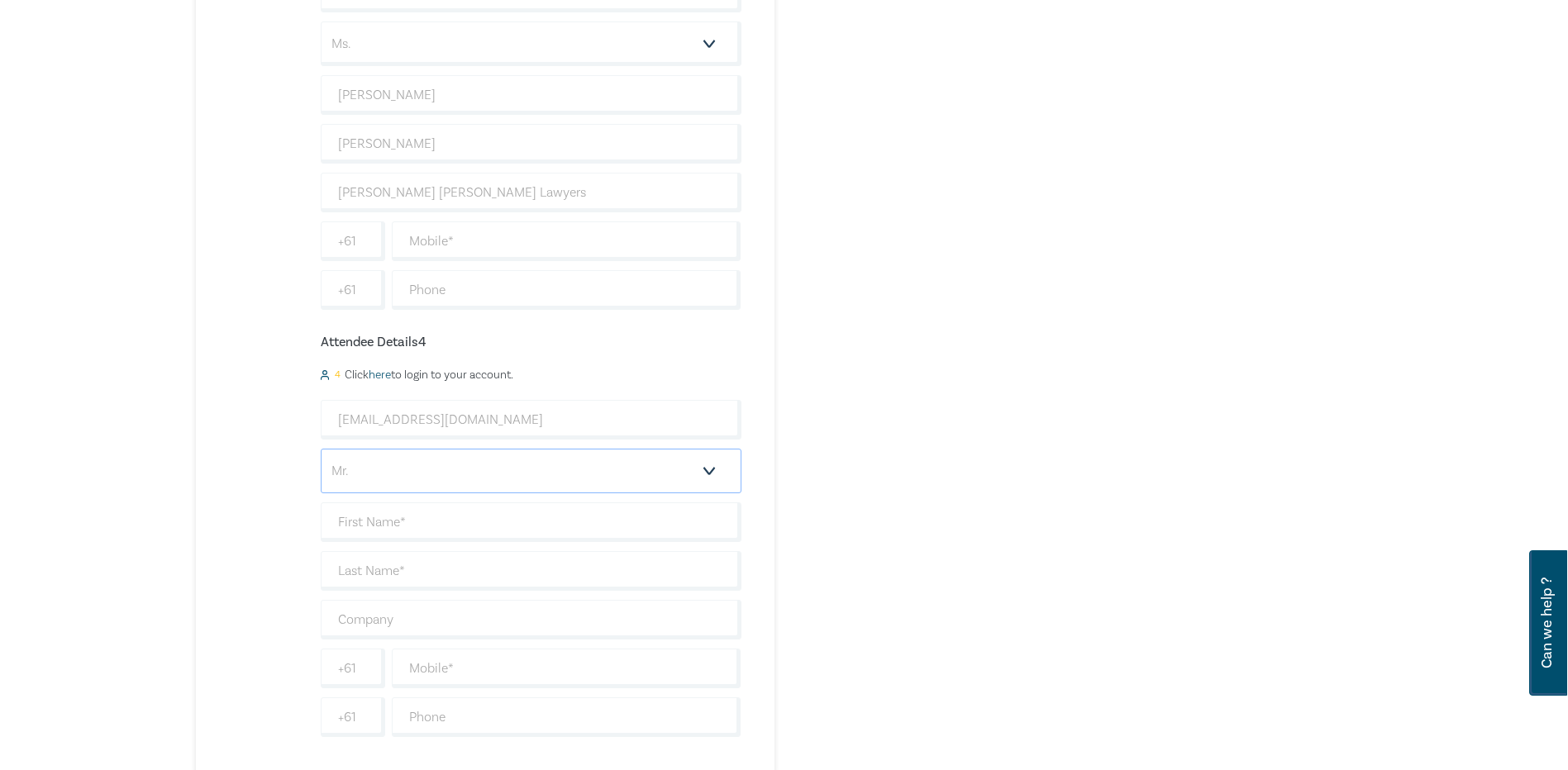
click at [320, 449] on select "Salutation Mr. Mrs. Ms. Miss Dr. Prof. Other" at bounding box center [530, 471] width 421 height 44
click at [383, 536] on input "text" at bounding box center [530, 523] width 421 height 40
type input "[PERSON_NAME]"
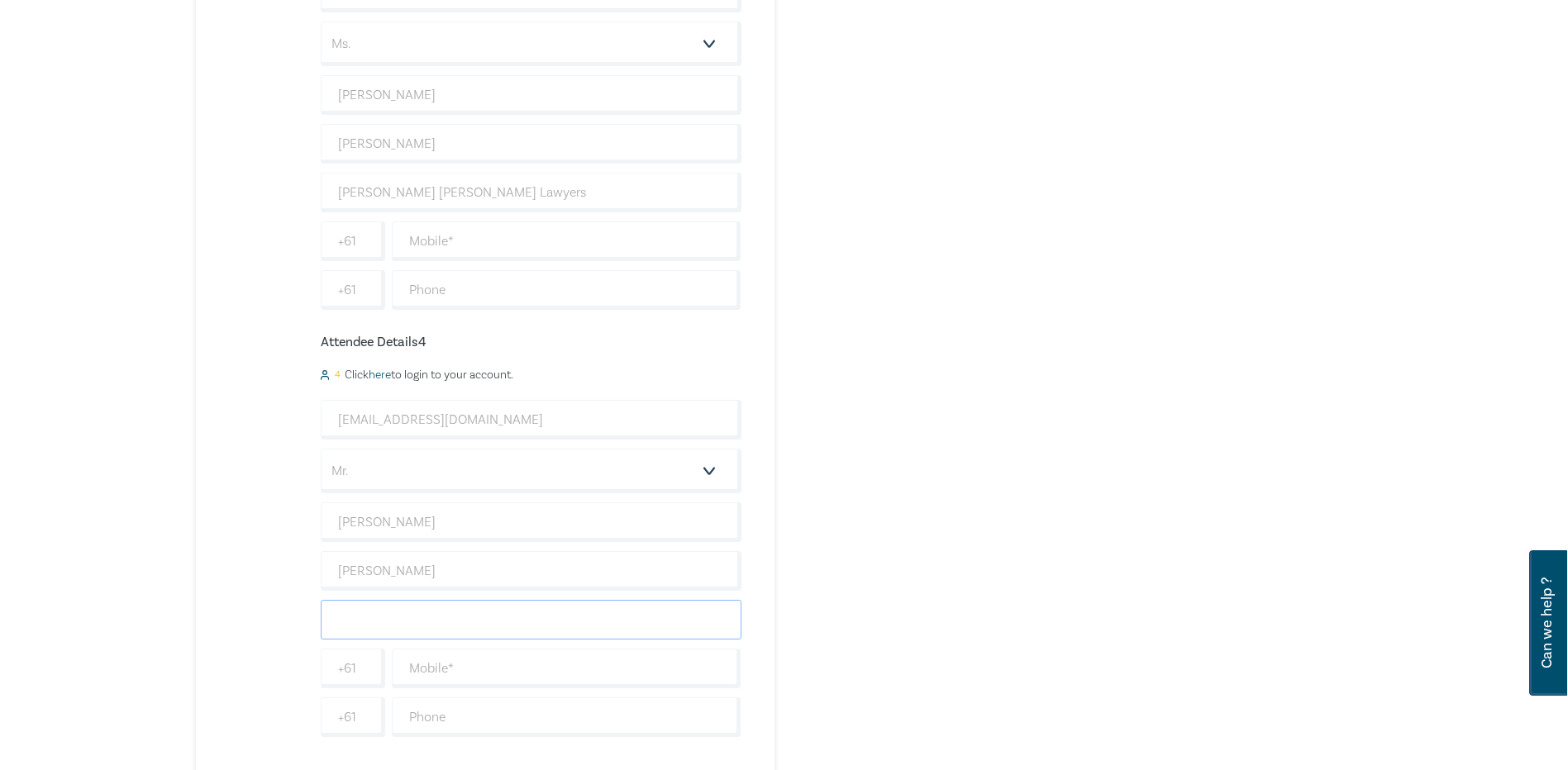
click at [389, 608] on input "text" at bounding box center [530, 620] width 421 height 40
type input "[PERSON_NAME] [PERSON_NAME] Lawyers"
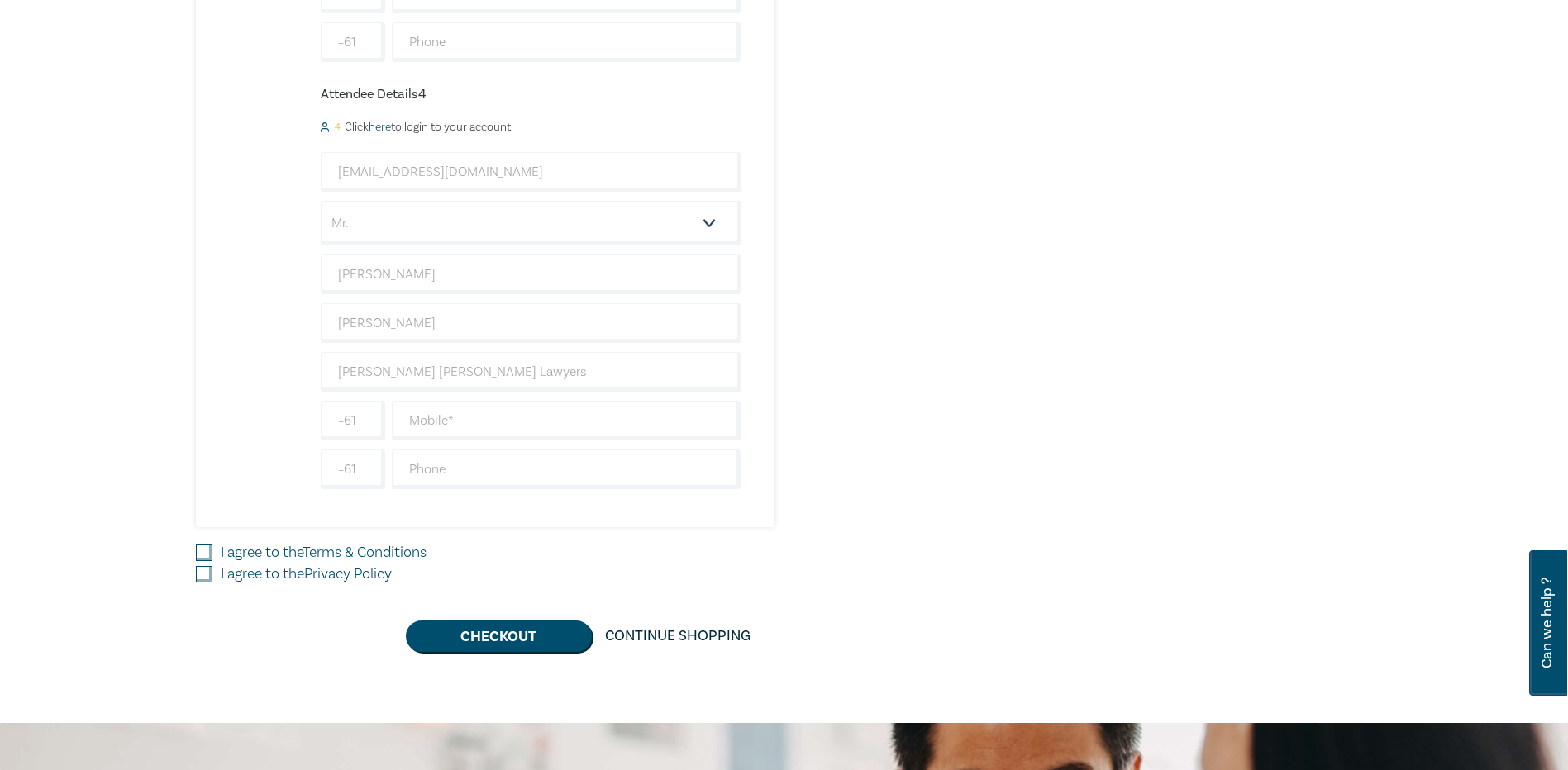
click at [201, 554] on input "I agree to the Terms & Conditions" at bounding box center [204, 552] width 16 height 16
checkbox input "true"
click at [204, 570] on input "I agree to the Privacy Policy" at bounding box center [204, 574] width 16 height 16
checkbox input "true"
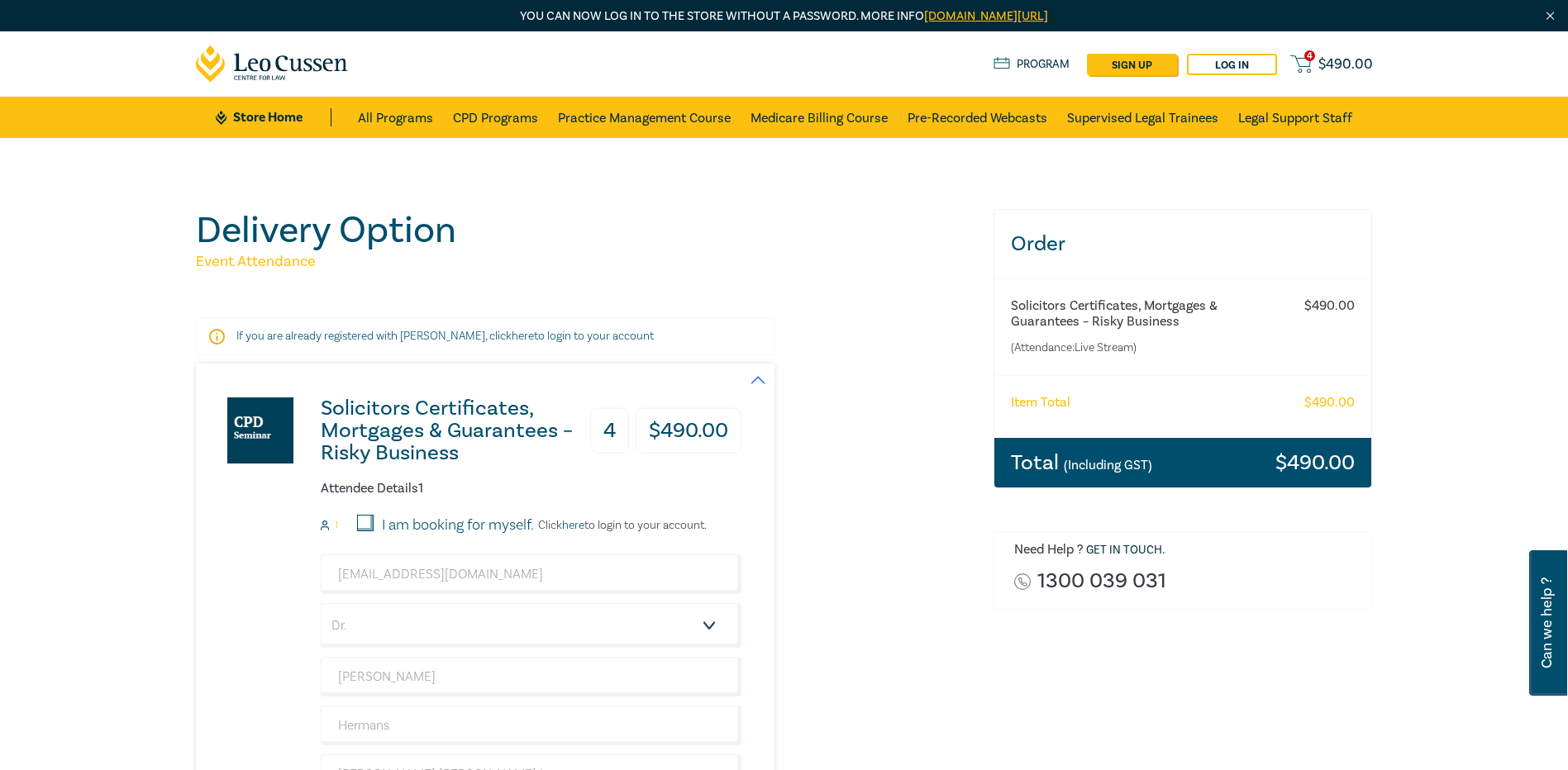
scroll to position [248, 0]
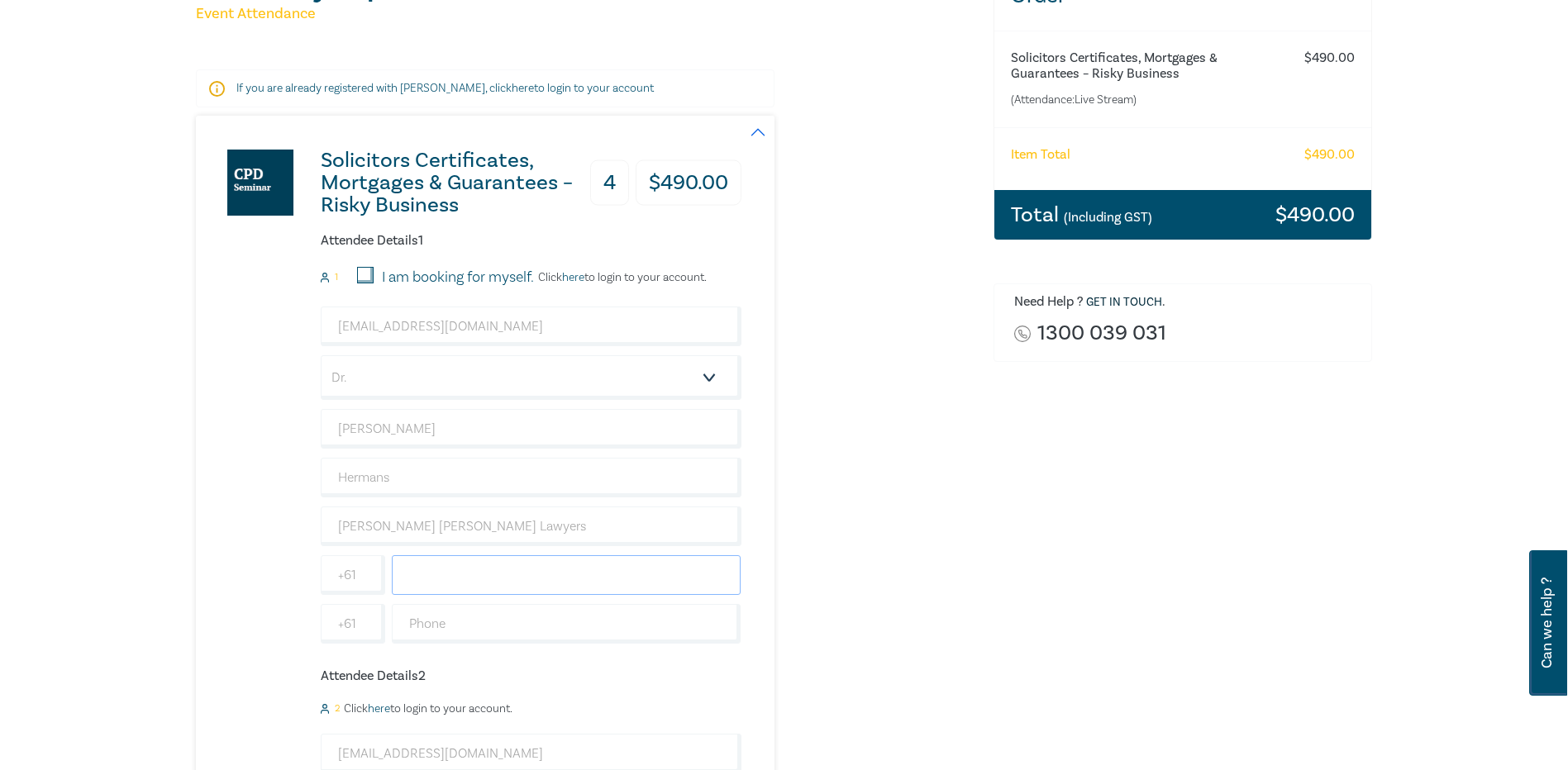
click at [446, 582] on input "text" at bounding box center [566, 576] width 350 height 40
paste input "0466 432 800"
click at [418, 572] on input "0466 432 800" at bounding box center [566, 576] width 350 height 40
type input "466 432 800"
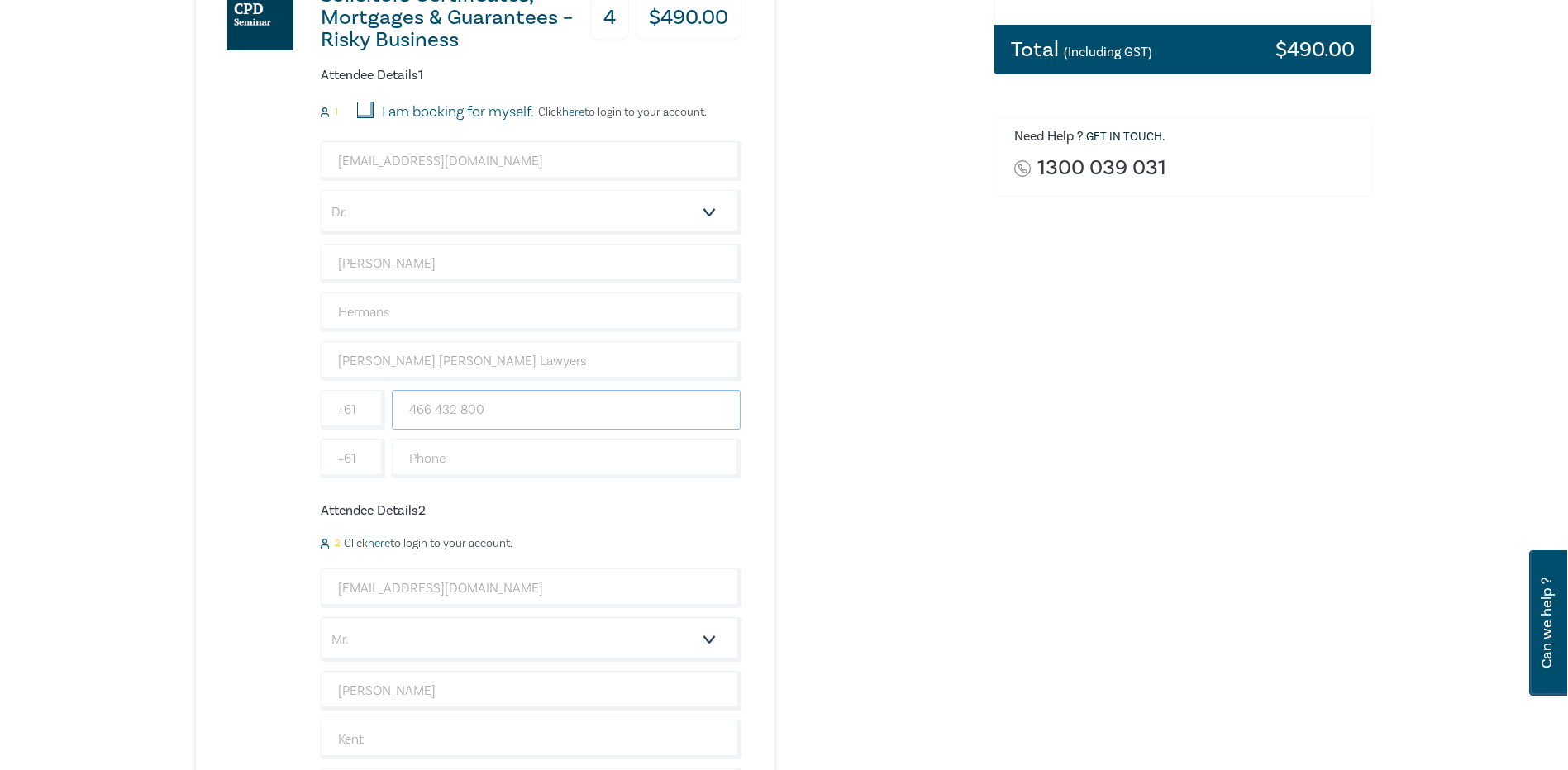
scroll to position [496, 0]
